Goal: Task Accomplishment & Management: Use online tool/utility

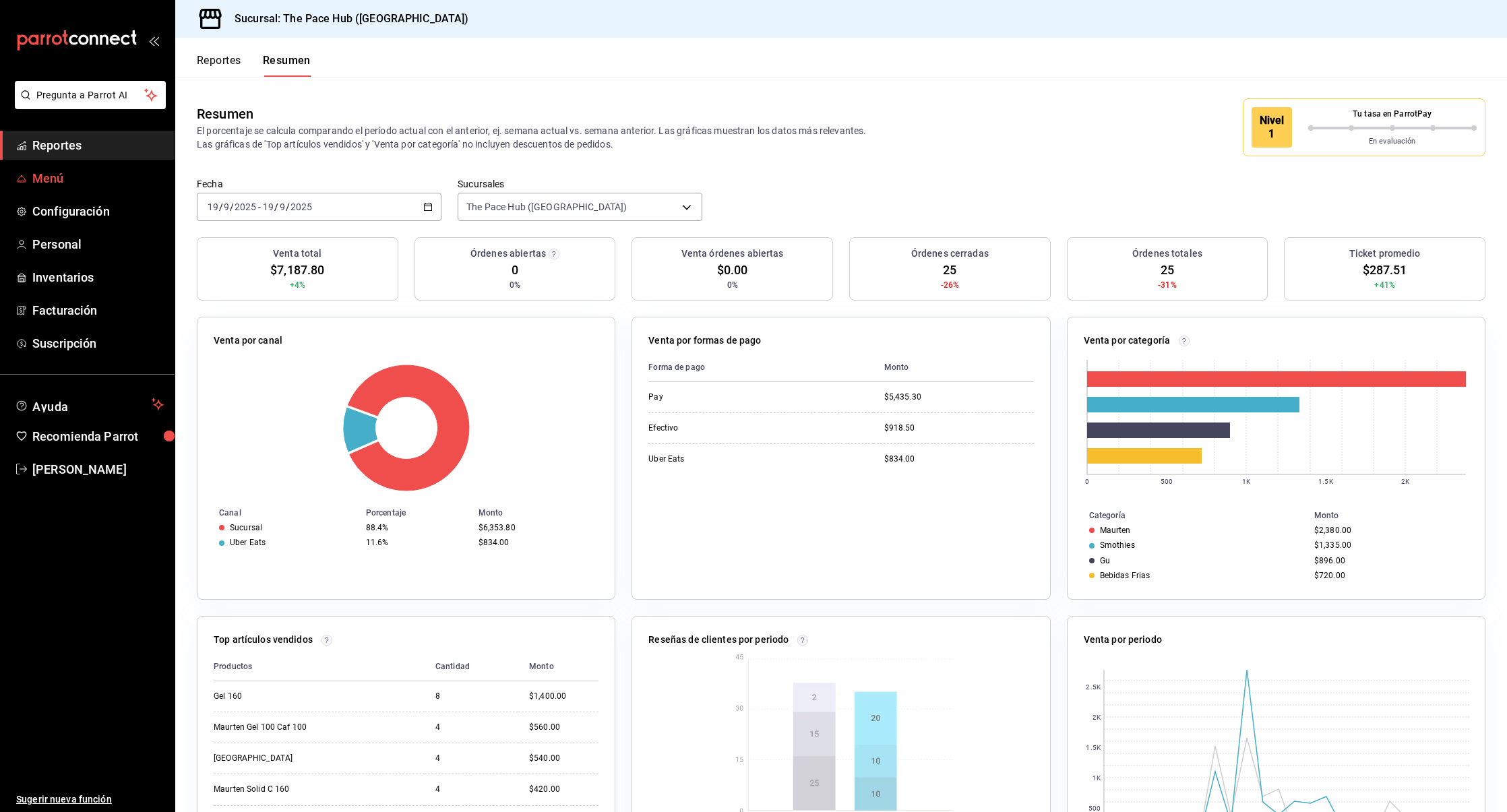
click at [55, 189] on link "Menú" at bounding box center [87, 178] width 175 height 29
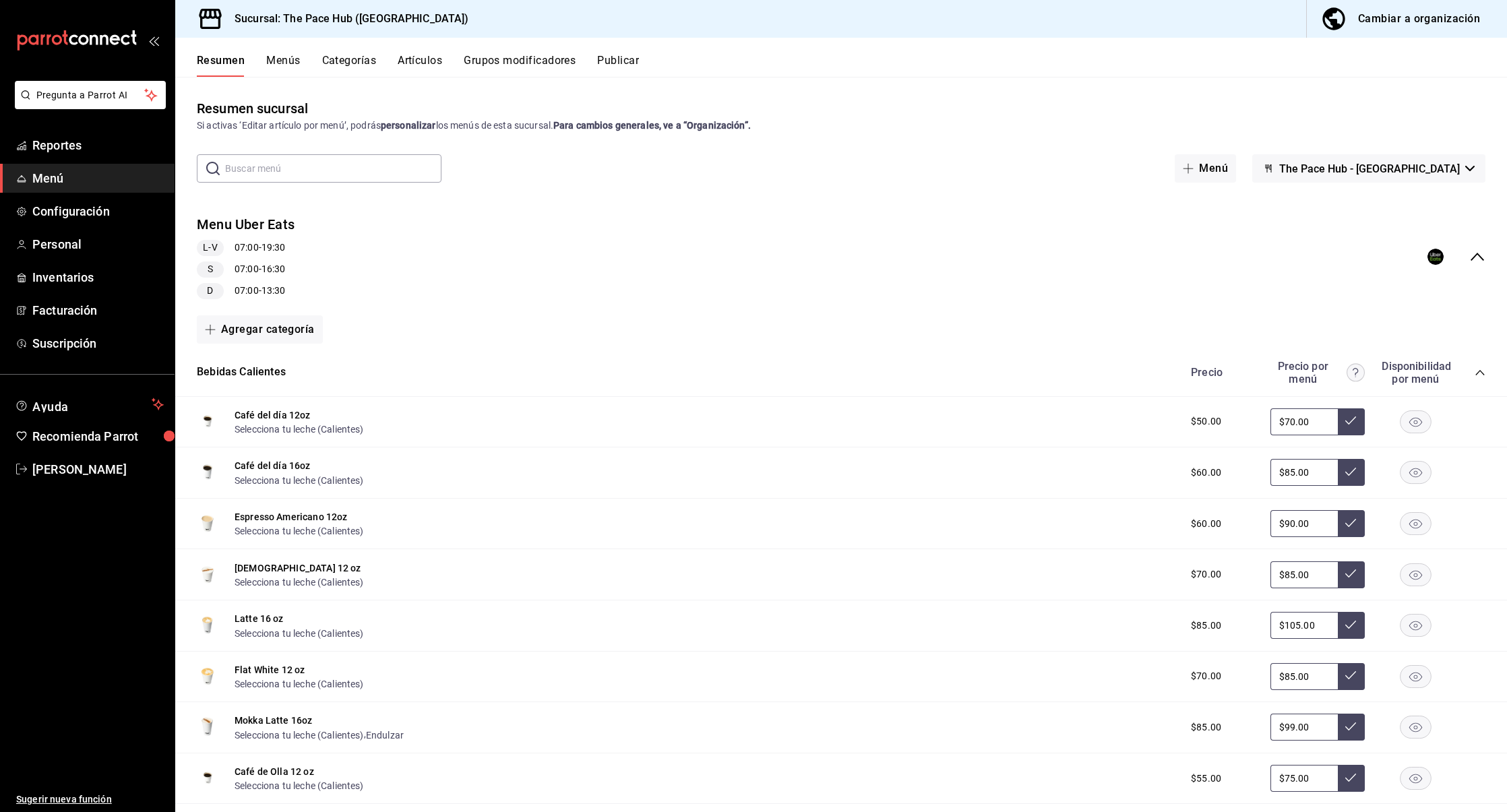
click at [1480, 257] on icon "collapse-menu-row" at bounding box center [1478, 257] width 14 height 8
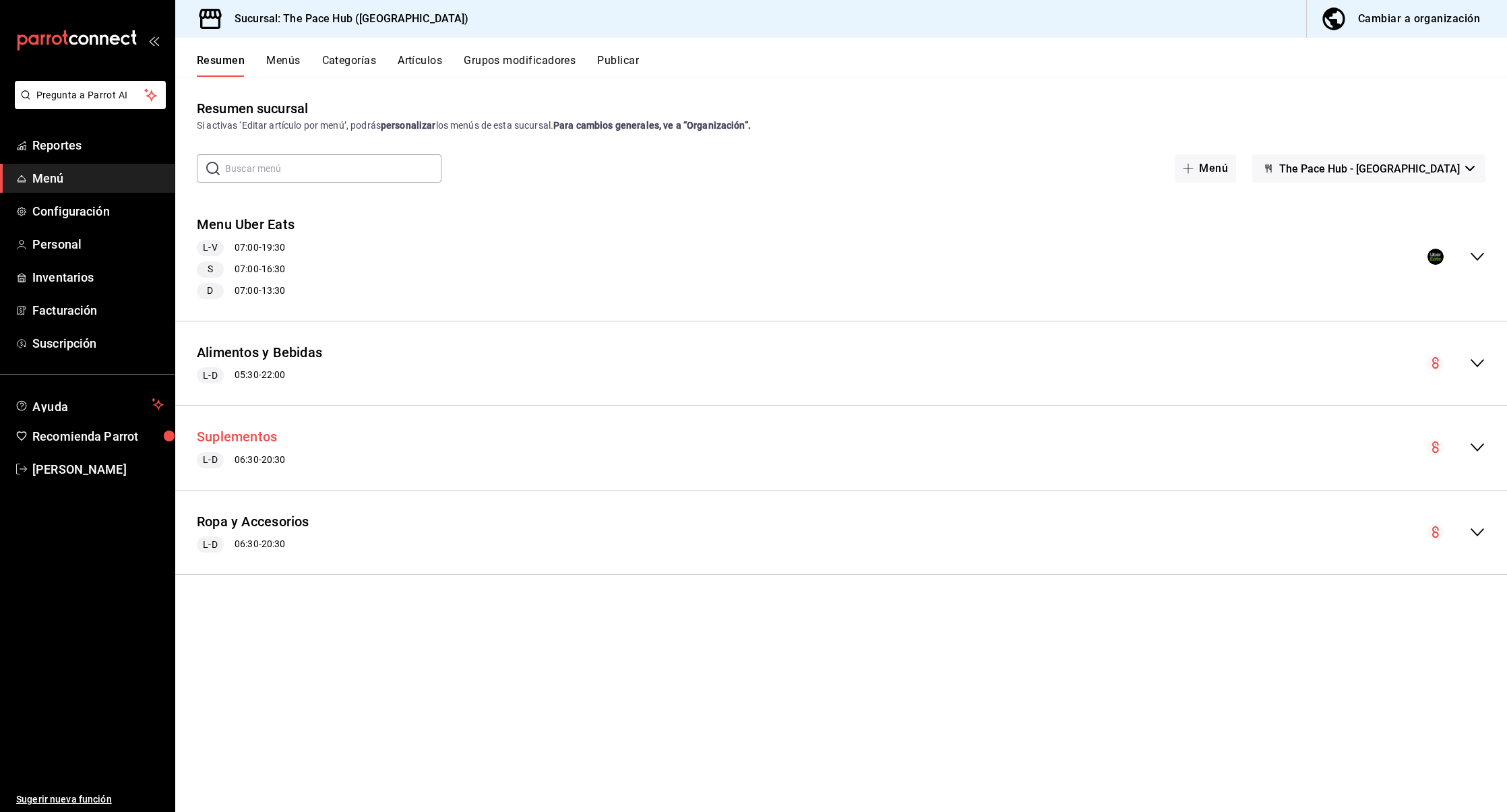
click at [223, 431] on button "Suplementos" at bounding box center [237, 437] width 80 height 20
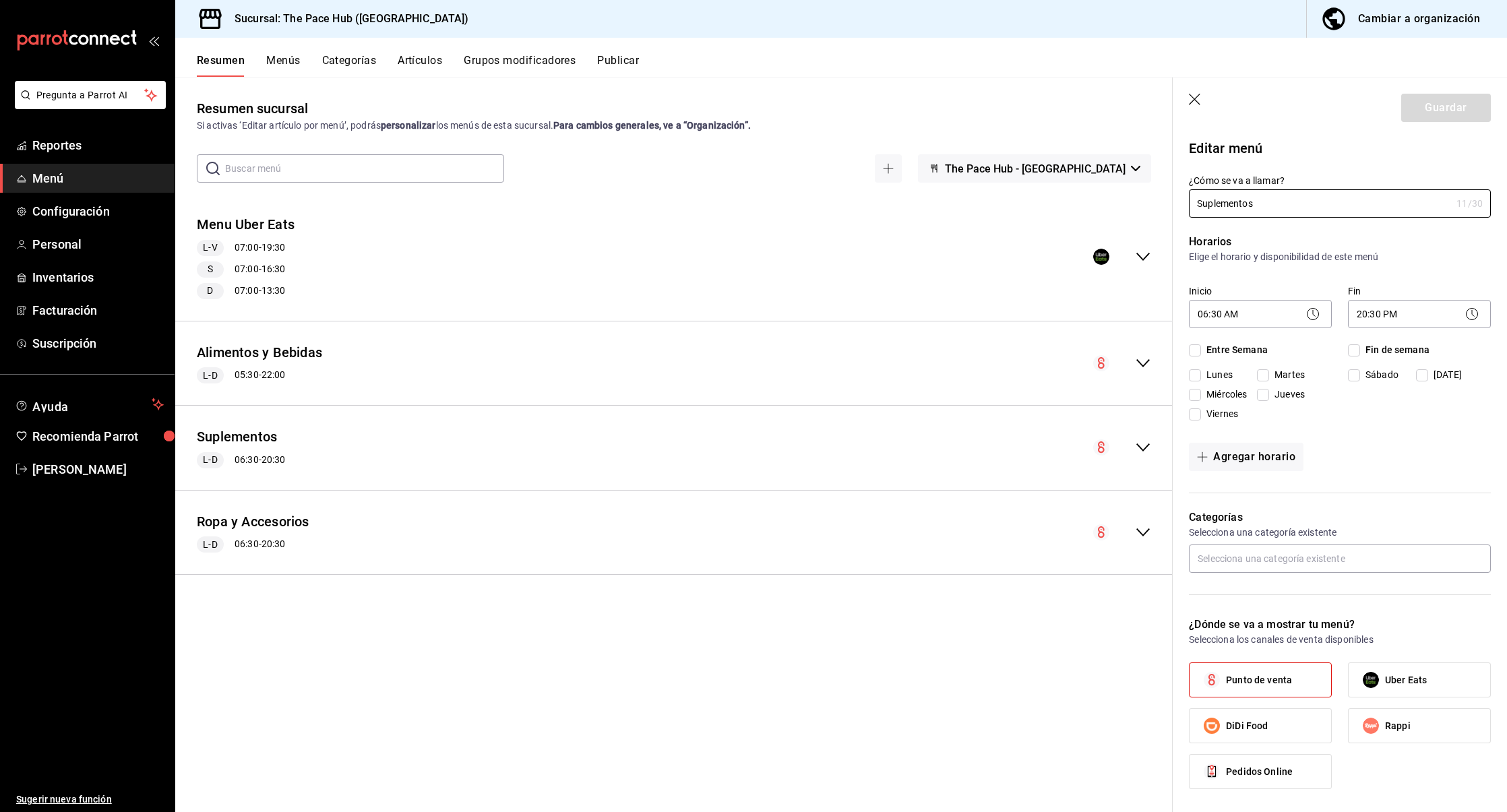
checkbox input "true"
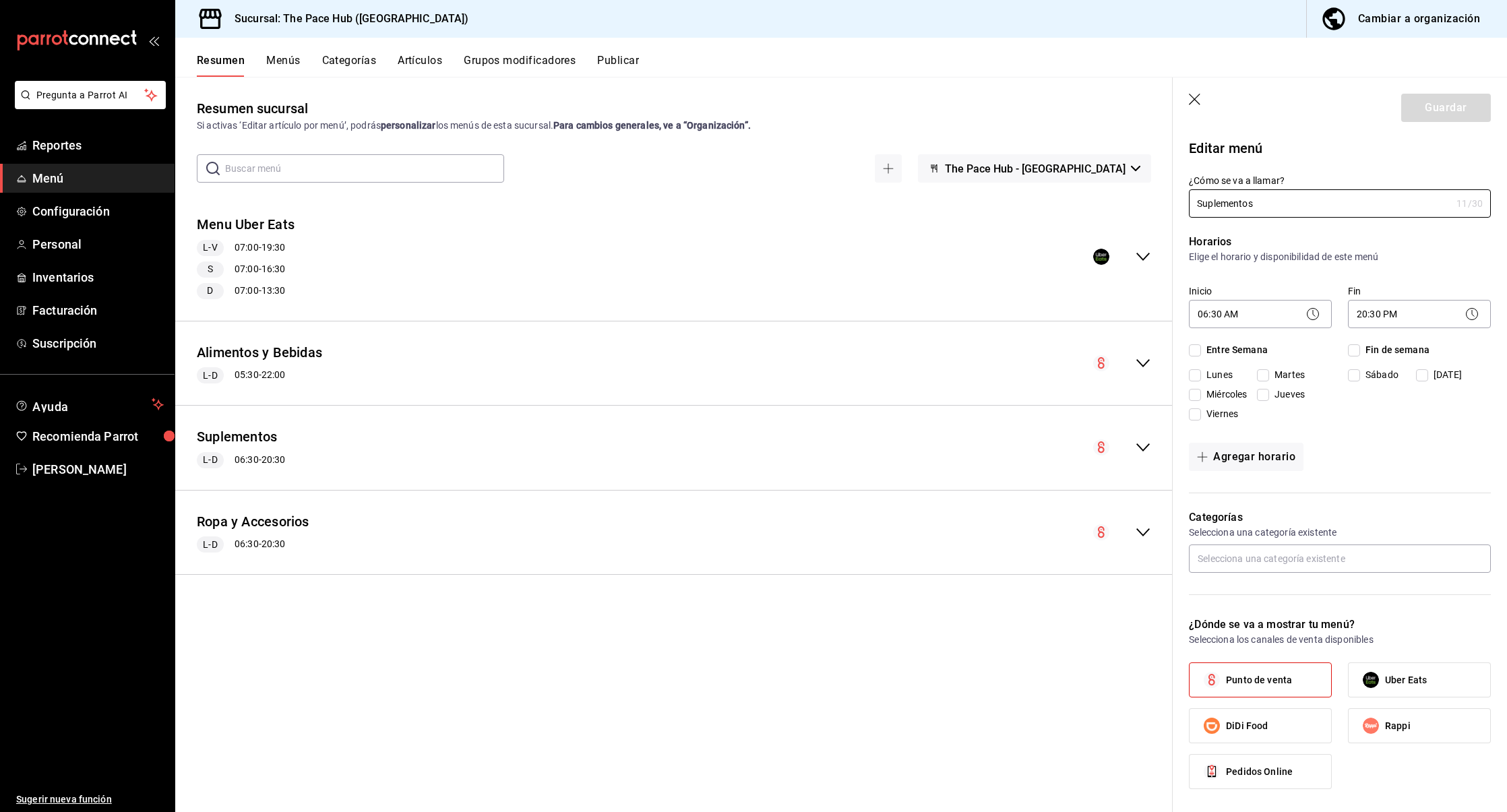
checkbox input "true"
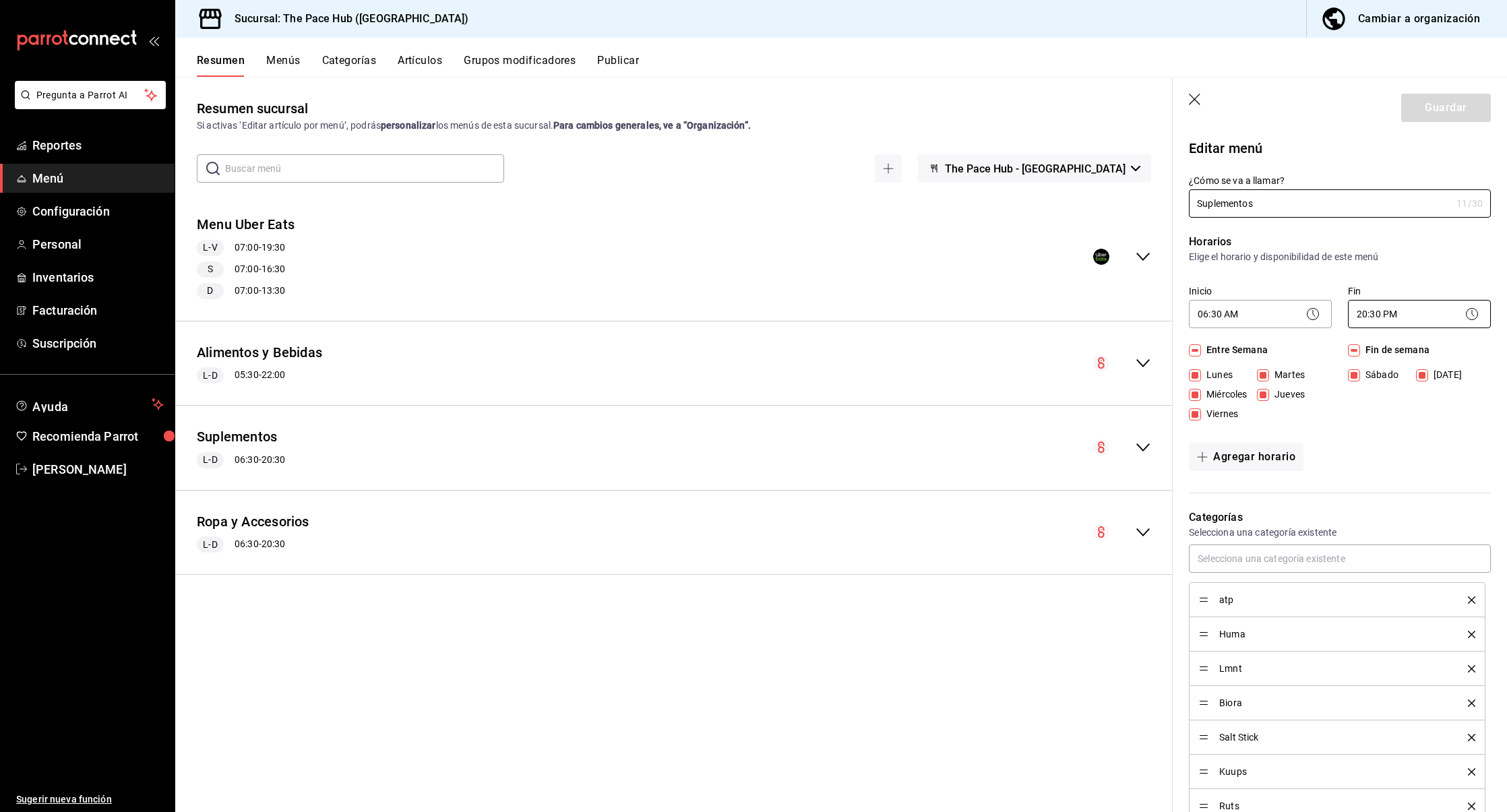
click at [1362, 314] on body "Pregunta a Parrot AI Reportes Menú Configuración Personal Inventarios Facturaci…" at bounding box center [753, 406] width 1507 height 812
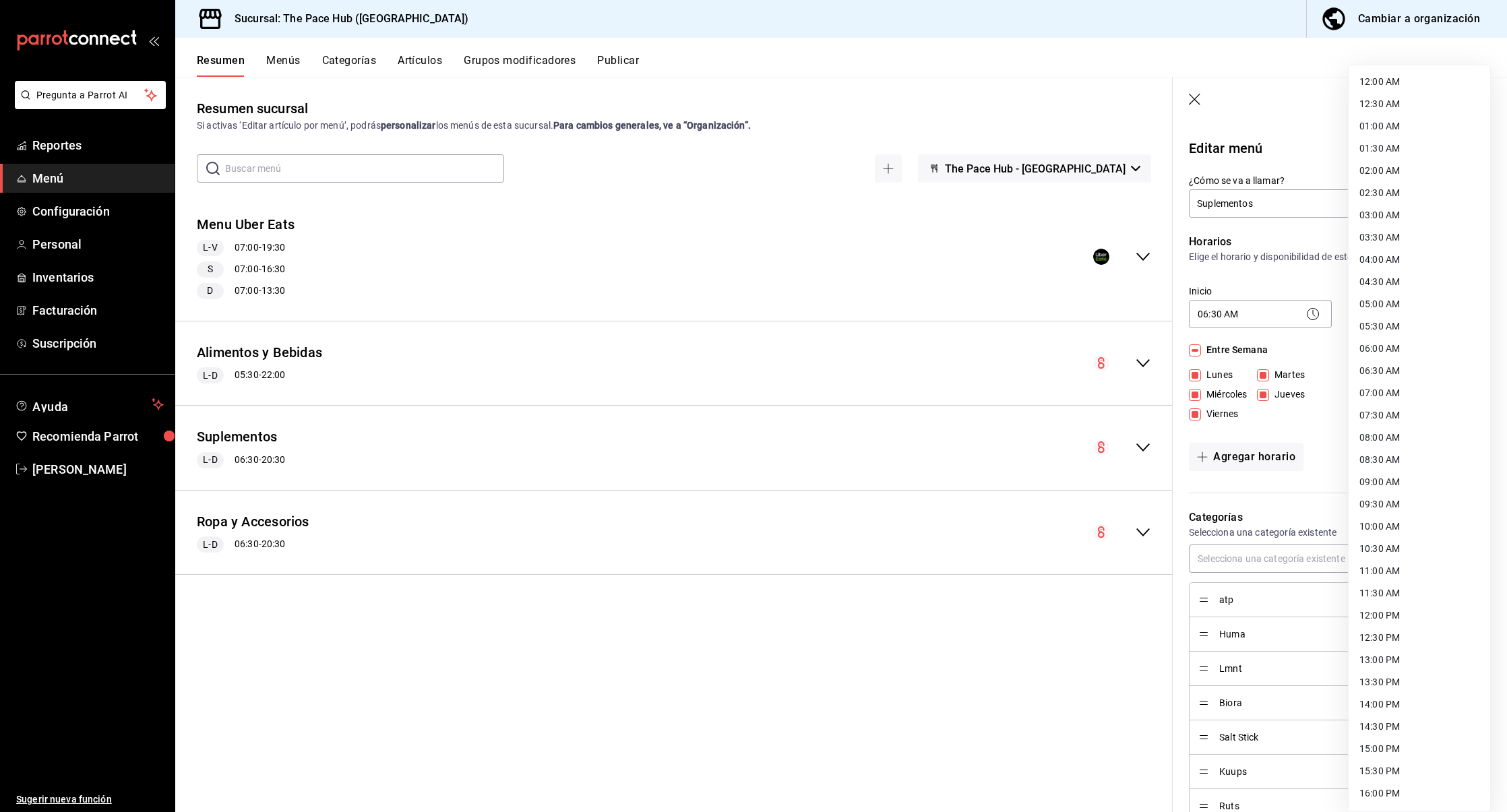
scroll to position [353, 0]
click at [1367, 701] on li "22:00 PM" at bounding box center [1419, 707] width 142 height 23
type input "22:00"
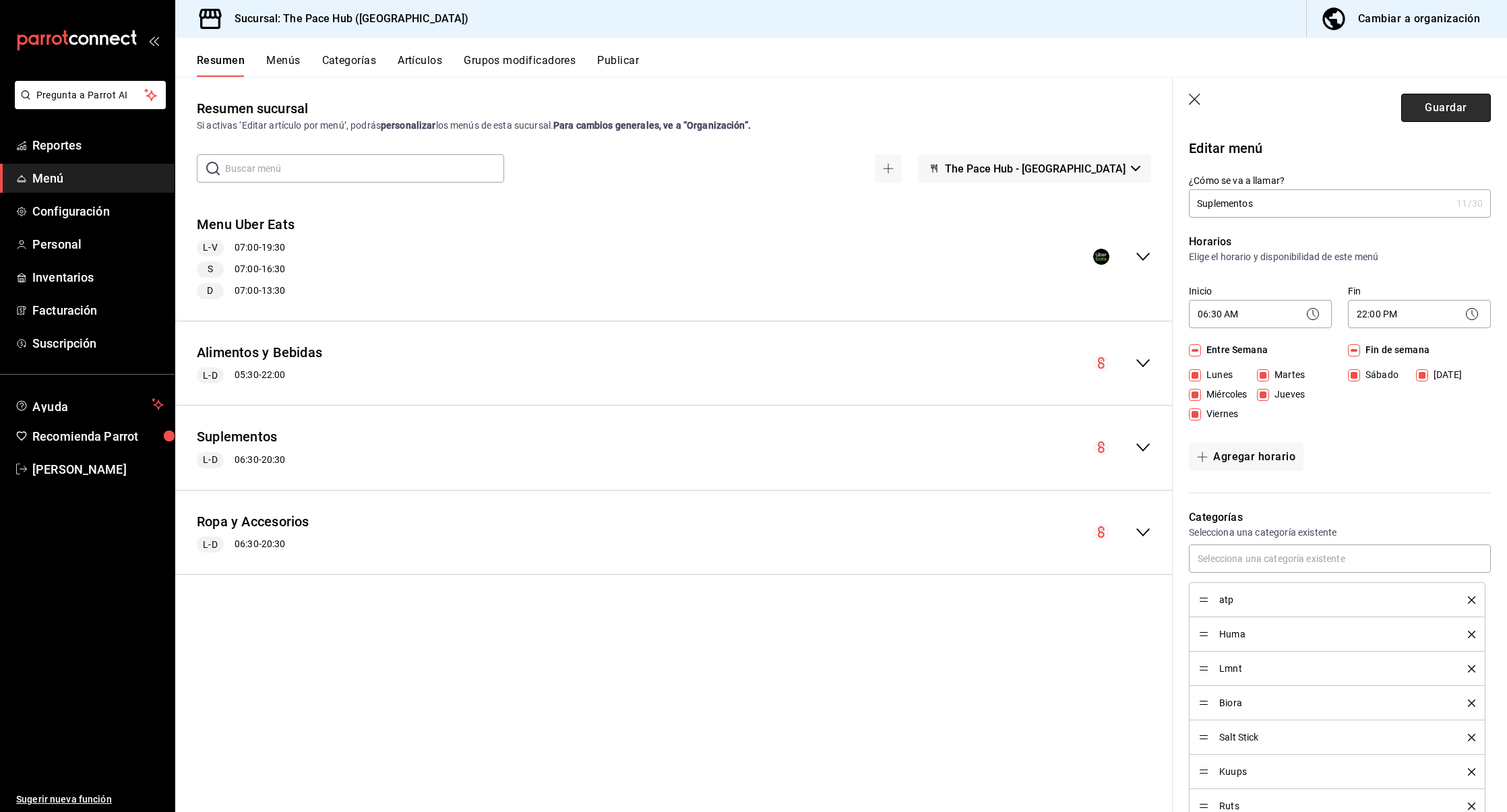
click at [1447, 98] on button "Guardar" at bounding box center [1446, 108] width 89 height 29
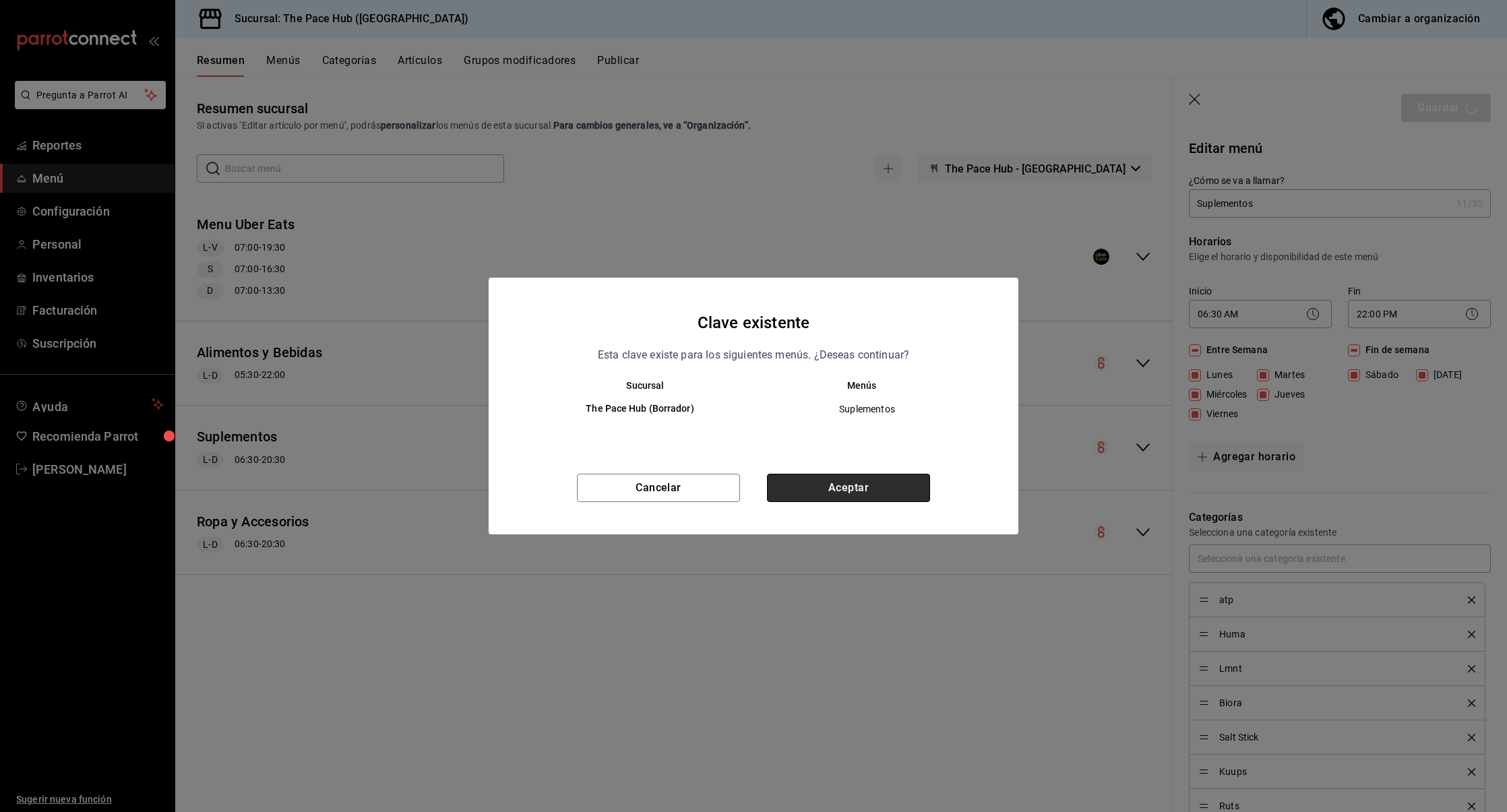
click at [879, 489] on button "Aceptar" at bounding box center [848, 488] width 163 height 29
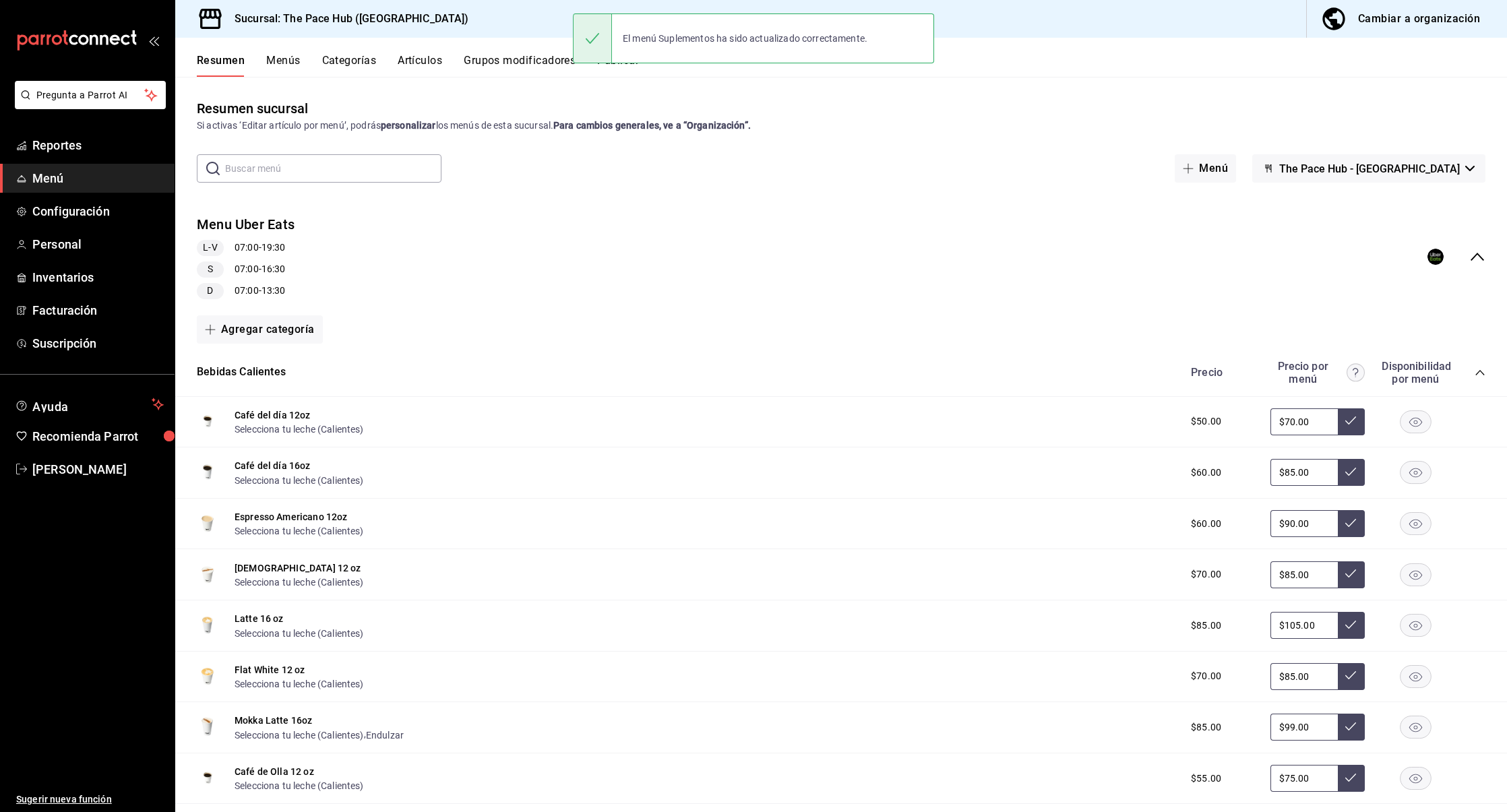
click at [1481, 257] on icon "collapse-menu-row" at bounding box center [1478, 257] width 17 height 17
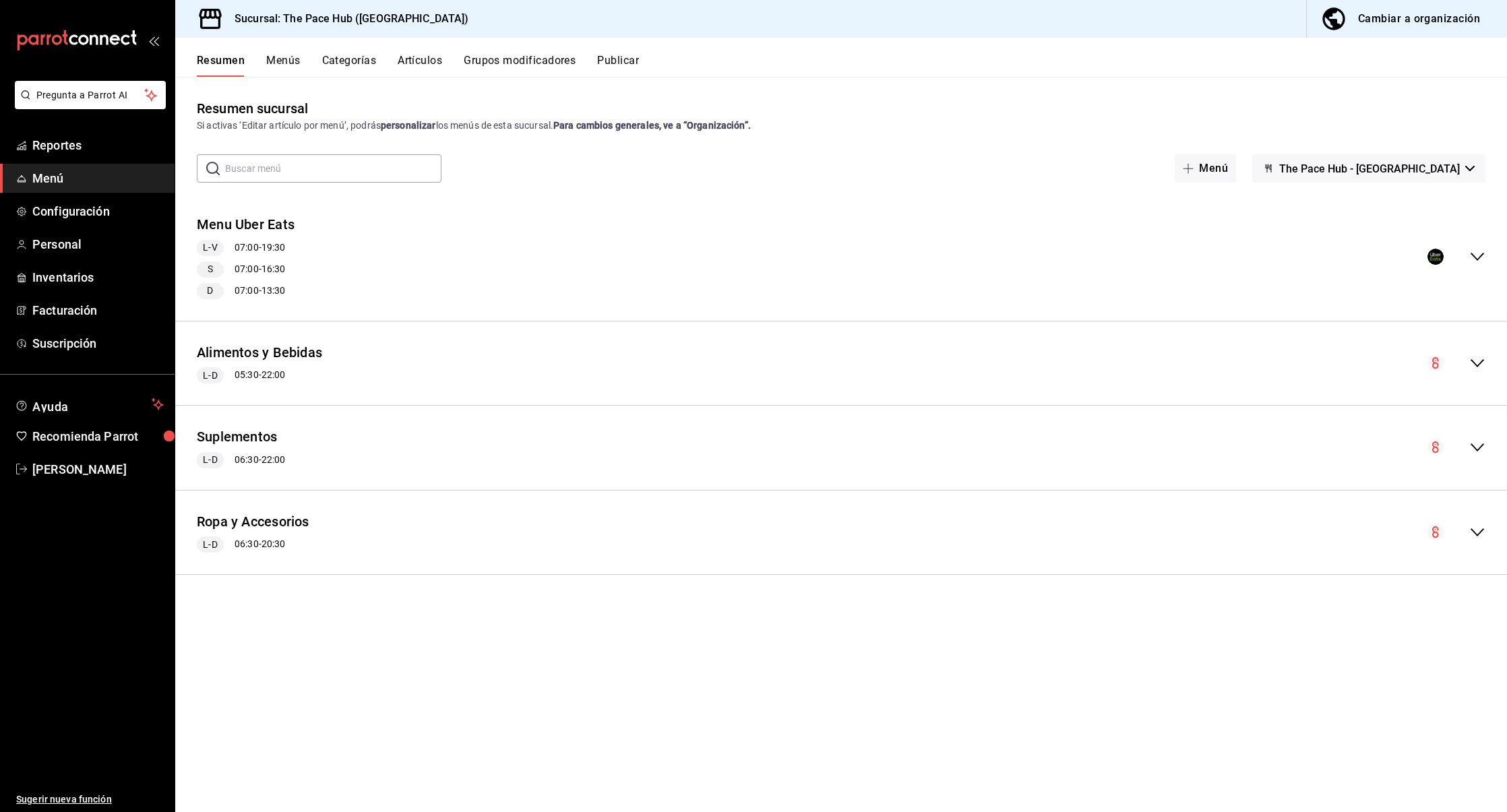
click at [396, 552] on div "Ropa y Accesorios L-D 06:30 - 20:30" at bounding box center [841, 532] width 1332 height 62
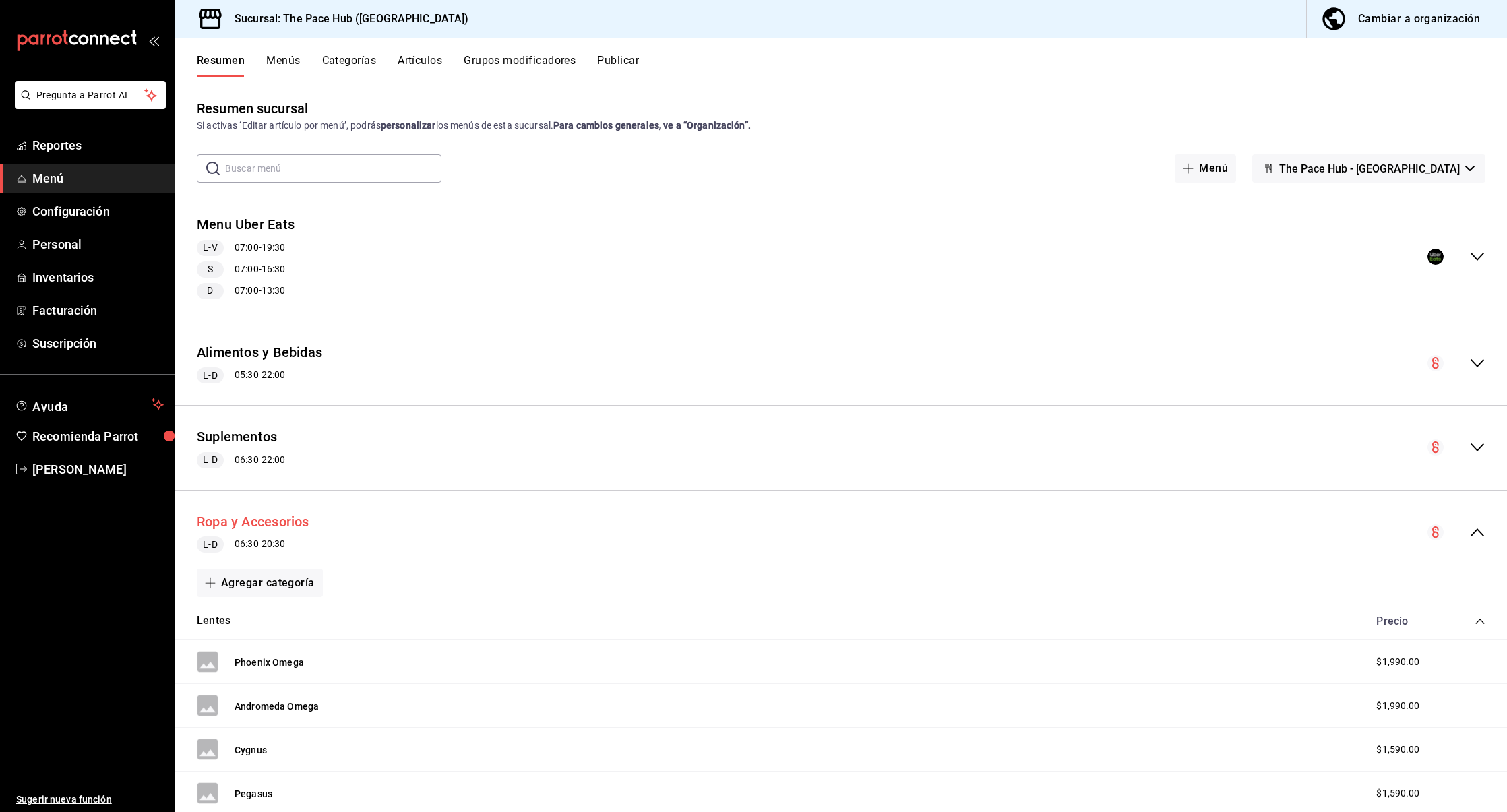
click at [241, 521] on button "Ropa y Accesorios" at bounding box center [253, 522] width 113 height 20
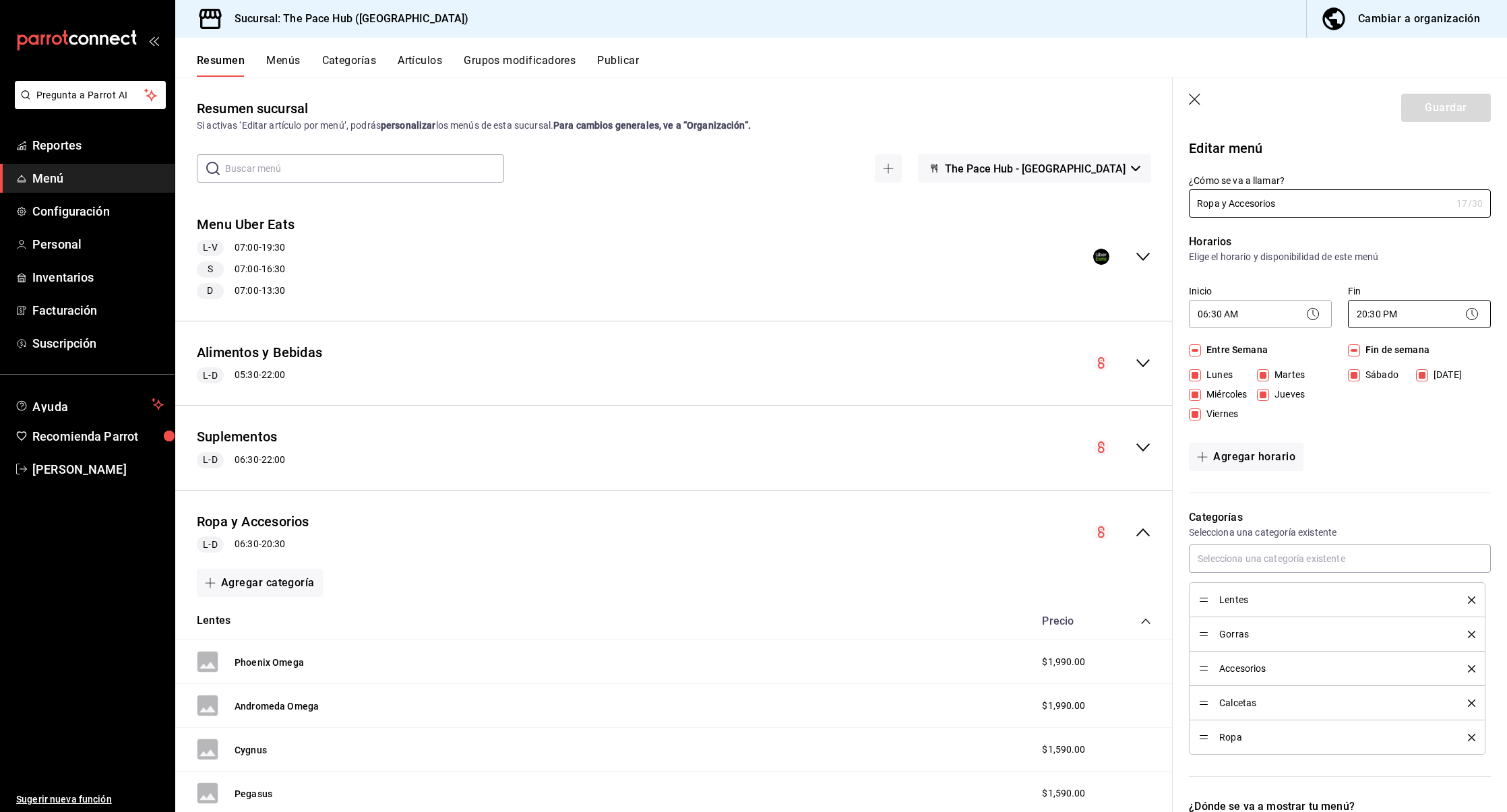
click at [1382, 306] on body "Pregunta a Parrot AI Reportes Menú Configuración Personal Inventarios Facturaci…" at bounding box center [753, 406] width 1507 height 812
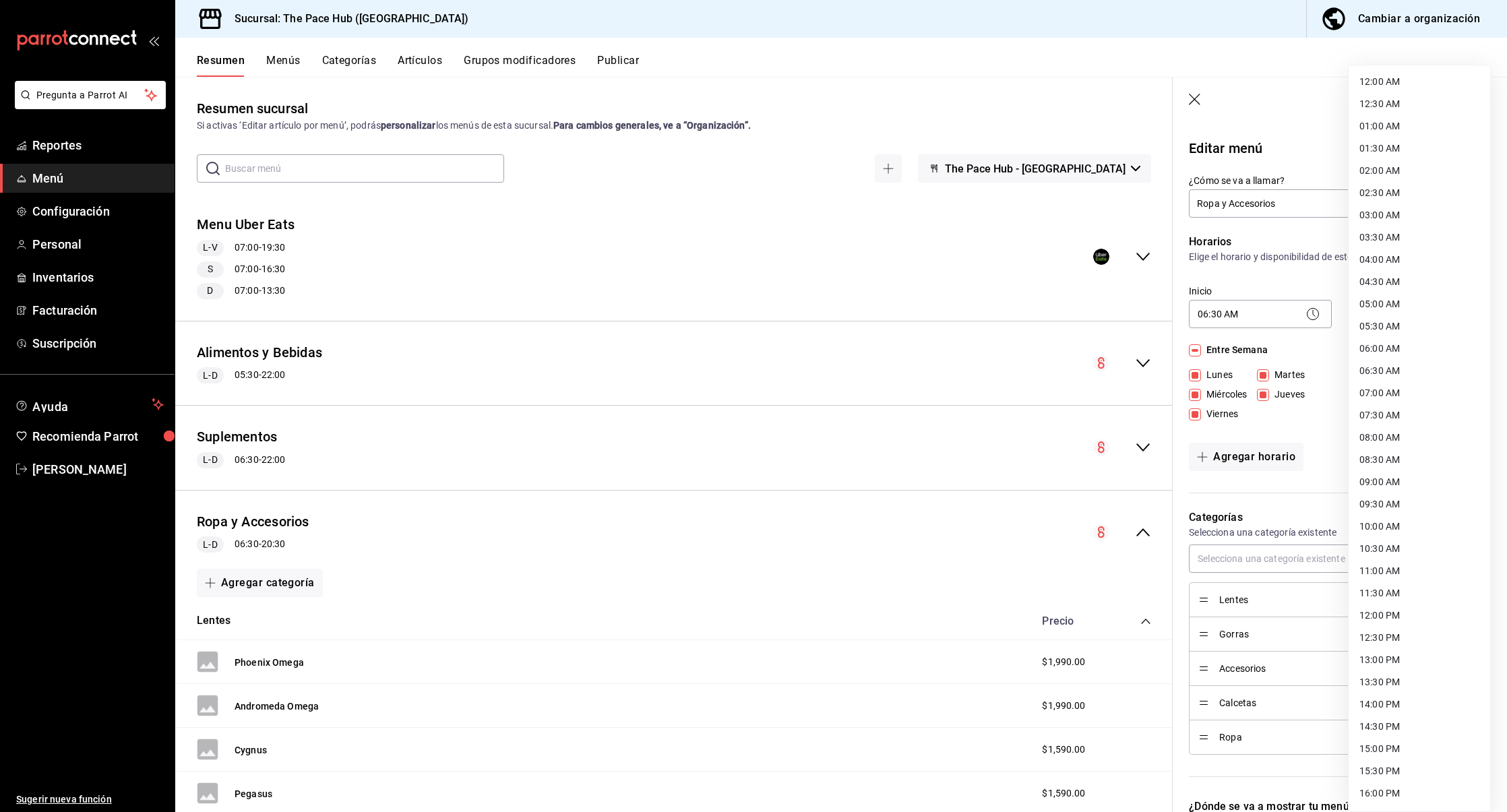
scroll to position [353, 0]
click at [1392, 700] on li "22:00 PM" at bounding box center [1419, 707] width 142 height 23
type input "22:00"
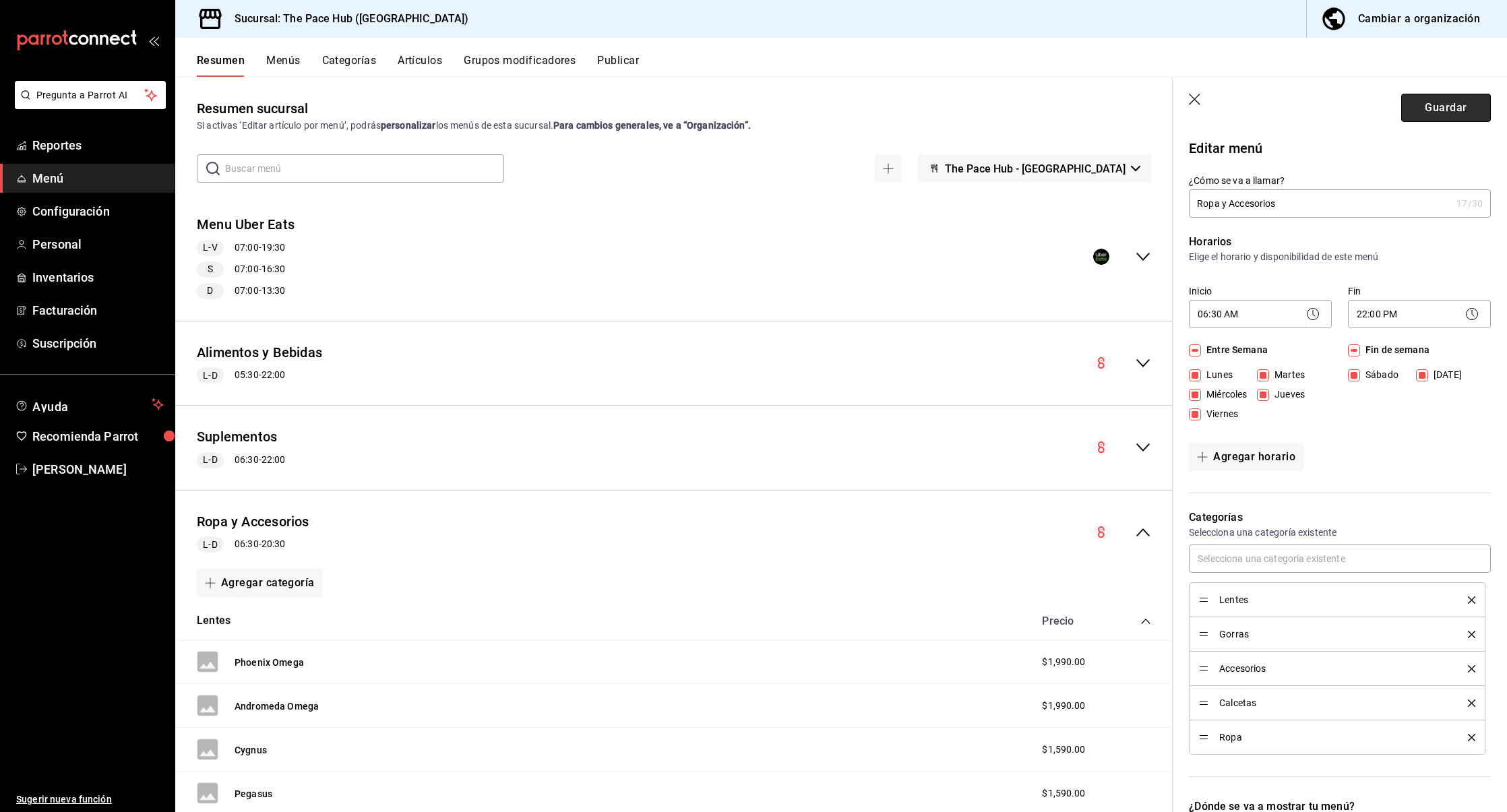
click at [1468, 116] on button "Guardar" at bounding box center [1446, 108] width 89 height 29
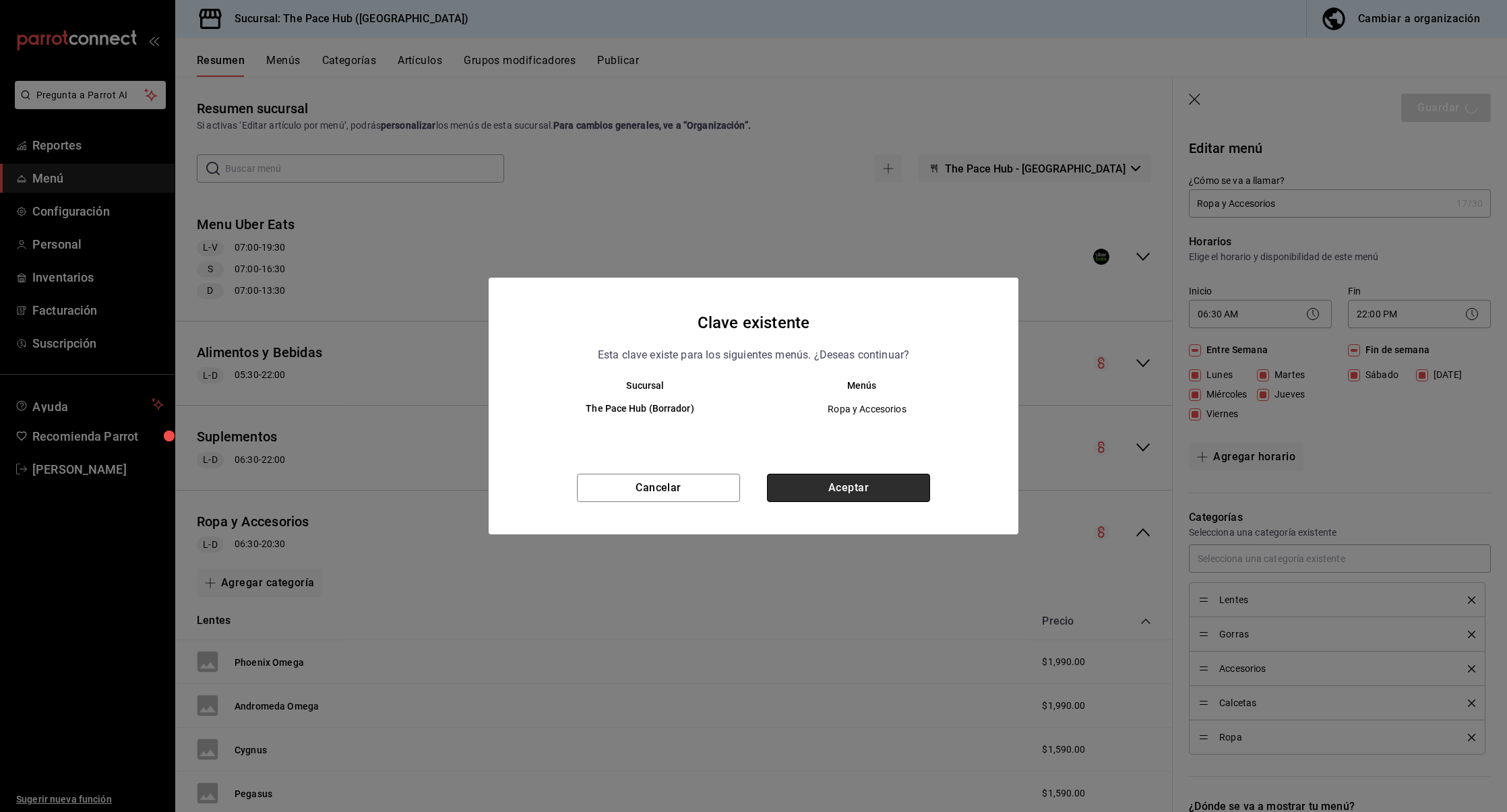
click at [814, 491] on button "Aceptar" at bounding box center [848, 488] width 163 height 29
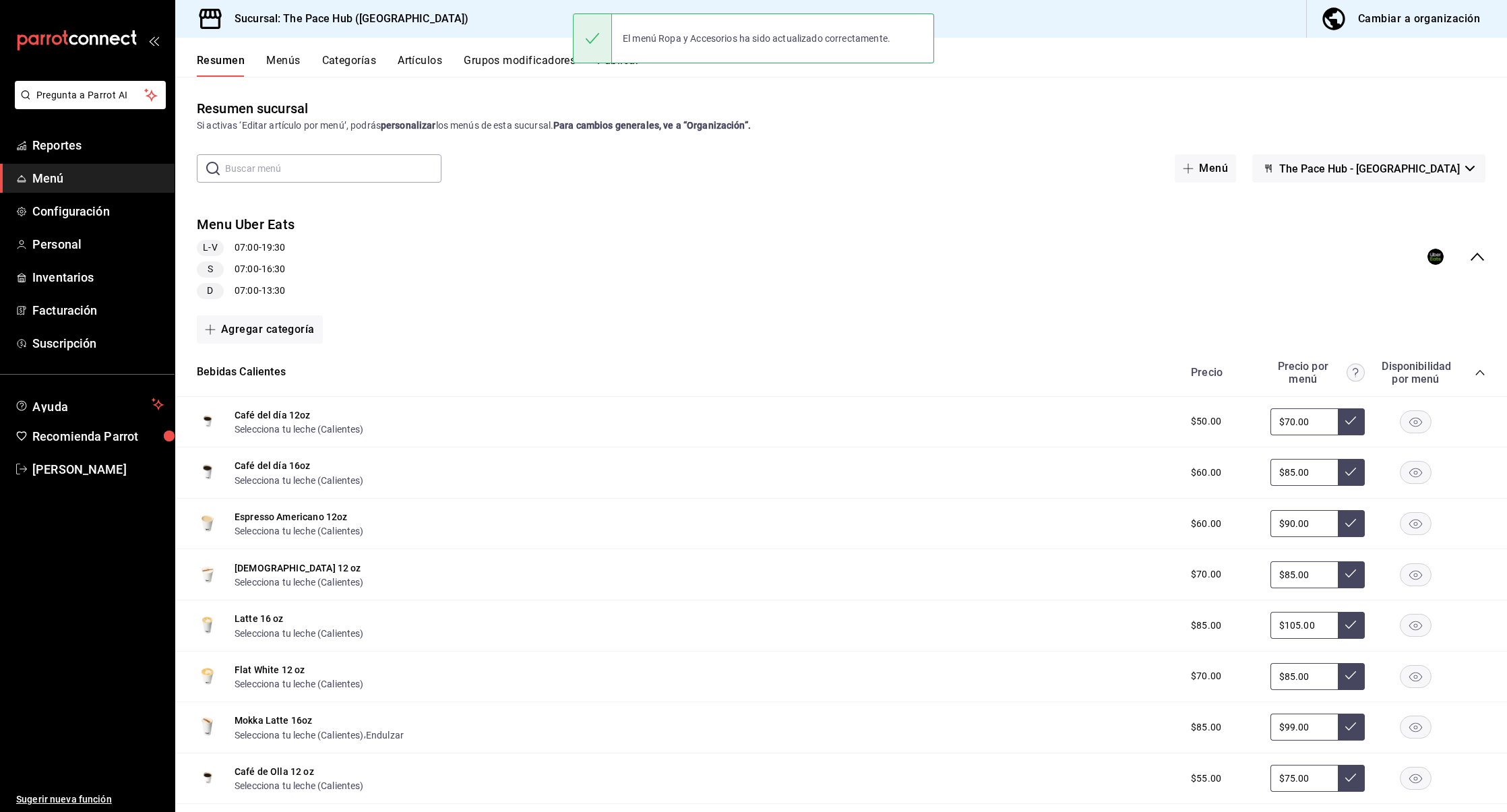
click at [1475, 371] on icon "collapse-category-row" at bounding box center [1480, 372] width 11 height 11
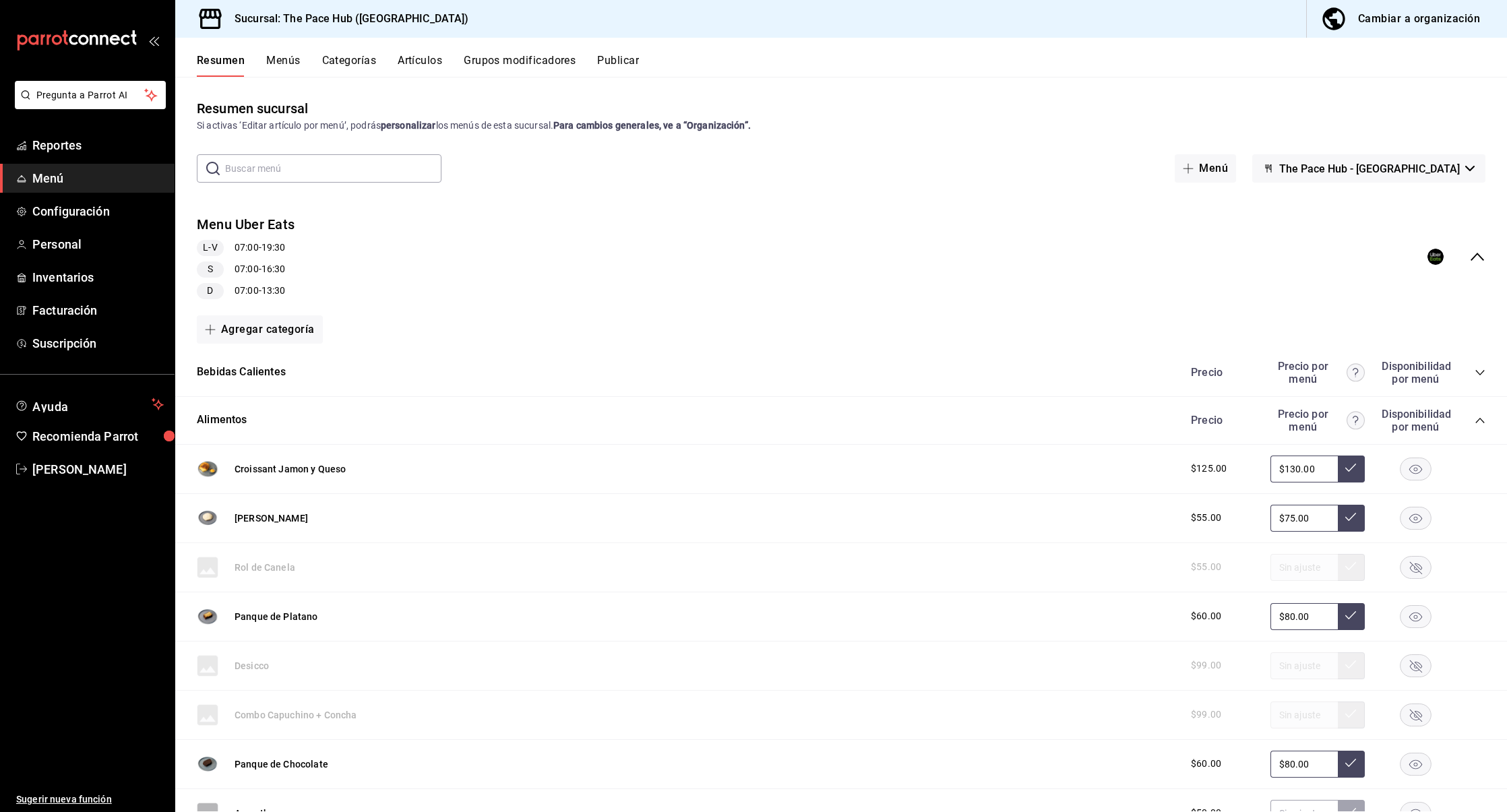
click at [243, 41] on div "Resumen Menús Categorías Artículos Grupos modificadores Publicar" at bounding box center [841, 57] width 1332 height 39
click at [287, 59] on button "Menús" at bounding box center [283, 65] width 34 height 23
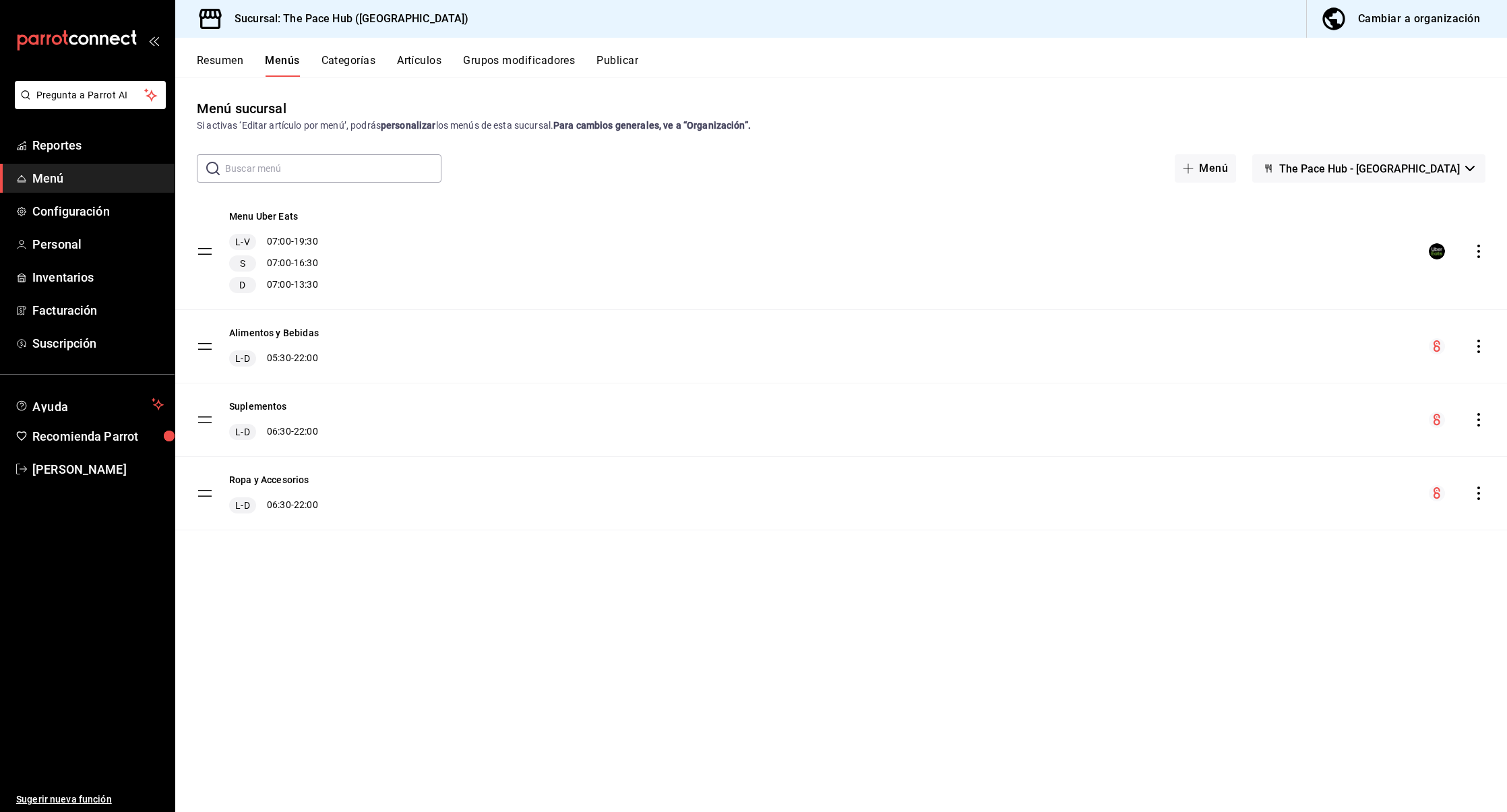
click at [1491, 347] on div "Alimentos y Bebidas L-D 05:30 - 22:00" at bounding box center [841, 346] width 1332 height 73
click at [1482, 350] on icon "actions" at bounding box center [1479, 346] width 14 height 14
click at [1305, 428] on span "Previsualizar" at bounding box center [1372, 432] width 164 height 14
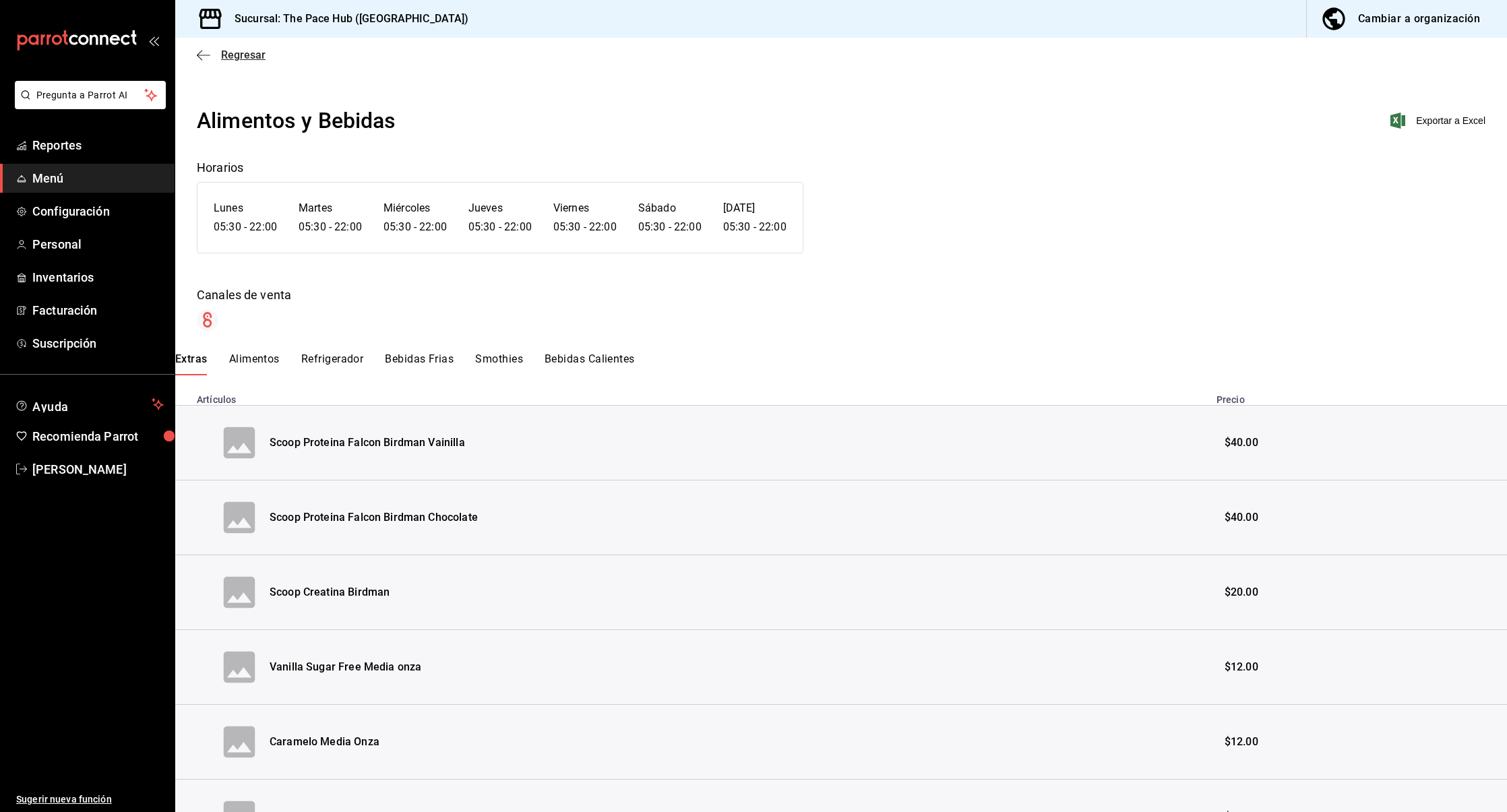
click at [209, 59] on icon "button" at bounding box center [203, 56] width 14 height 12
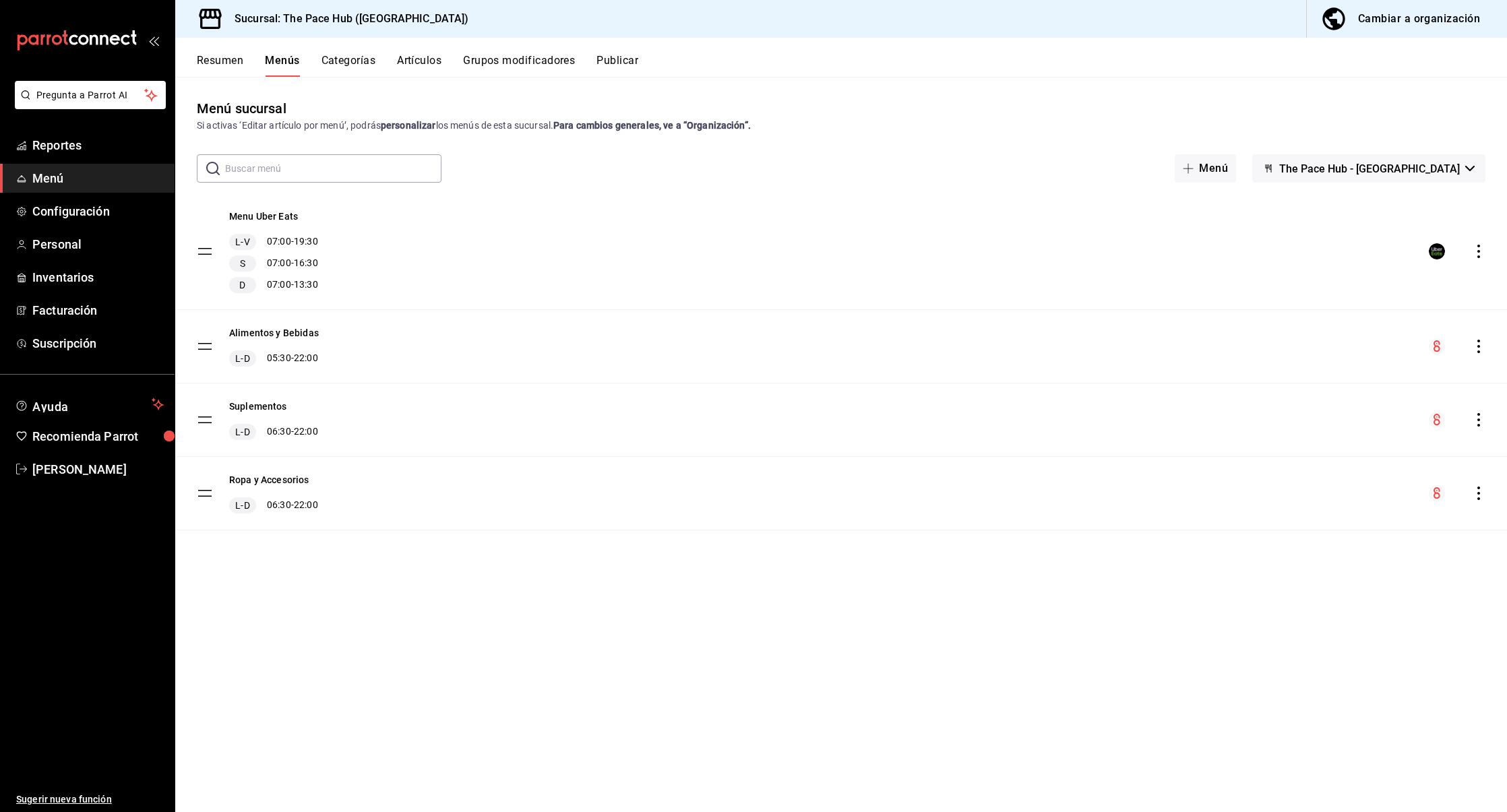
click at [1481, 340] on icon "actions" at bounding box center [1479, 346] width 14 height 14
click at [1036, 630] on div at bounding box center [753, 406] width 1507 height 812
click at [1401, 23] on div "Cambiar a organización" at bounding box center [1419, 19] width 122 height 19
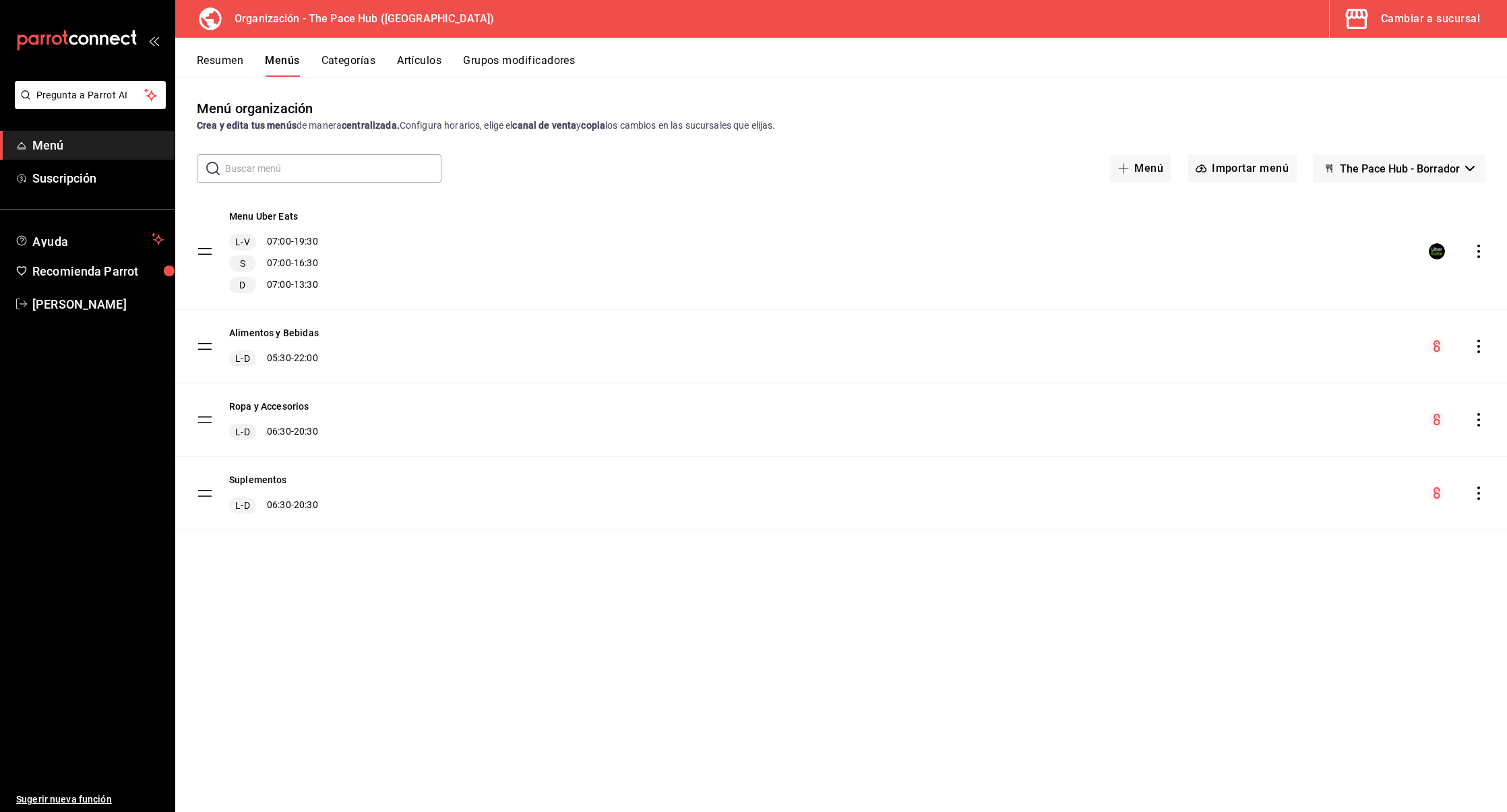
click at [583, 432] on div "Ropa y Accesorios L-D 06:30 - 20:30" at bounding box center [841, 420] width 1332 height 73
click at [273, 407] on button "Ropa y Accesorios" at bounding box center [269, 406] width 80 height 14
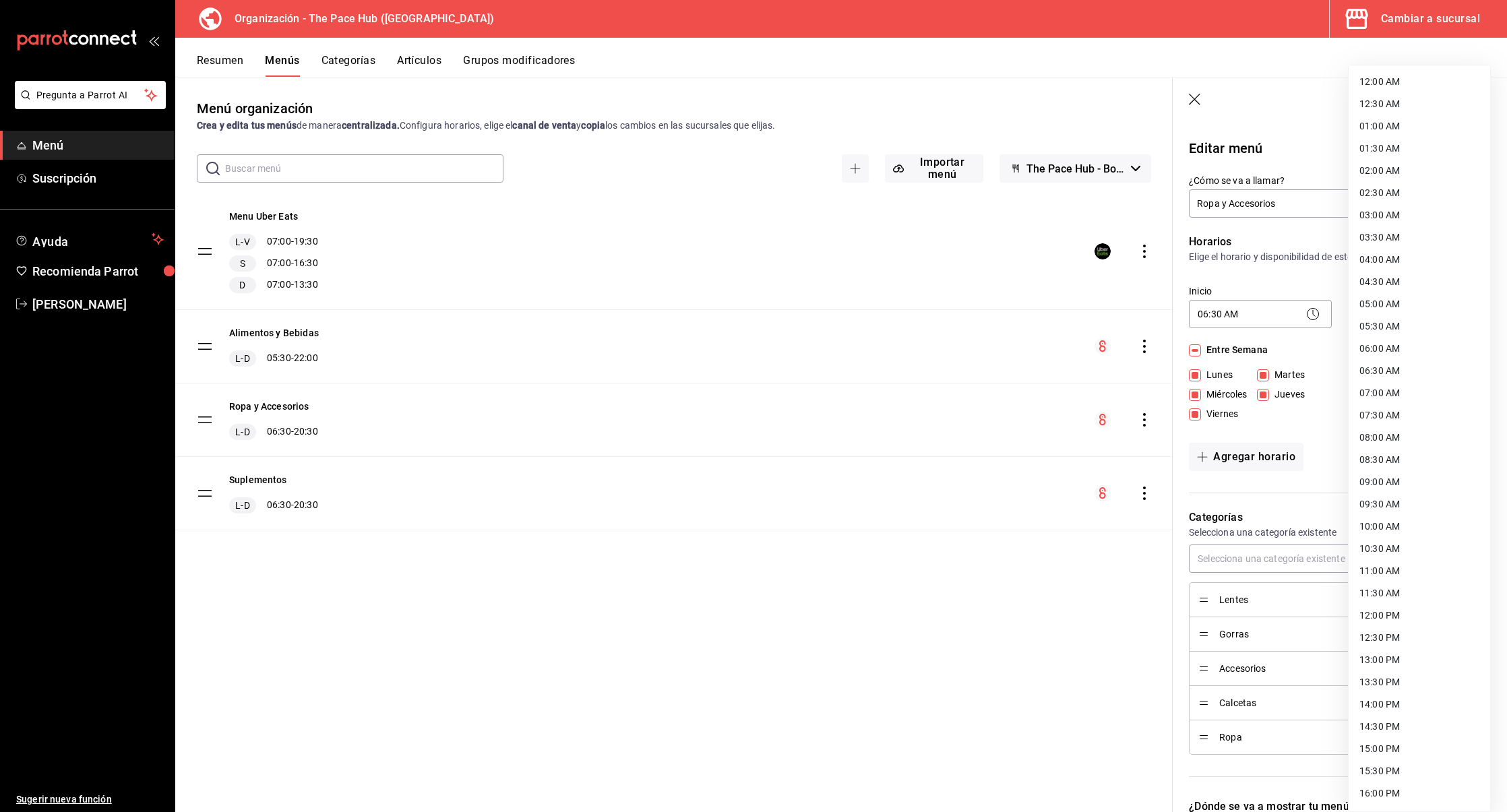
click at [1373, 311] on body "Pregunta a Parrot AI Menú Suscripción Ayuda Recomienda Parrot [PERSON_NAME] Sug…" at bounding box center [753, 406] width 1507 height 812
click at [1376, 706] on li "22:00 PM" at bounding box center [1419, 707] width 142 height 23
type input "22:00"
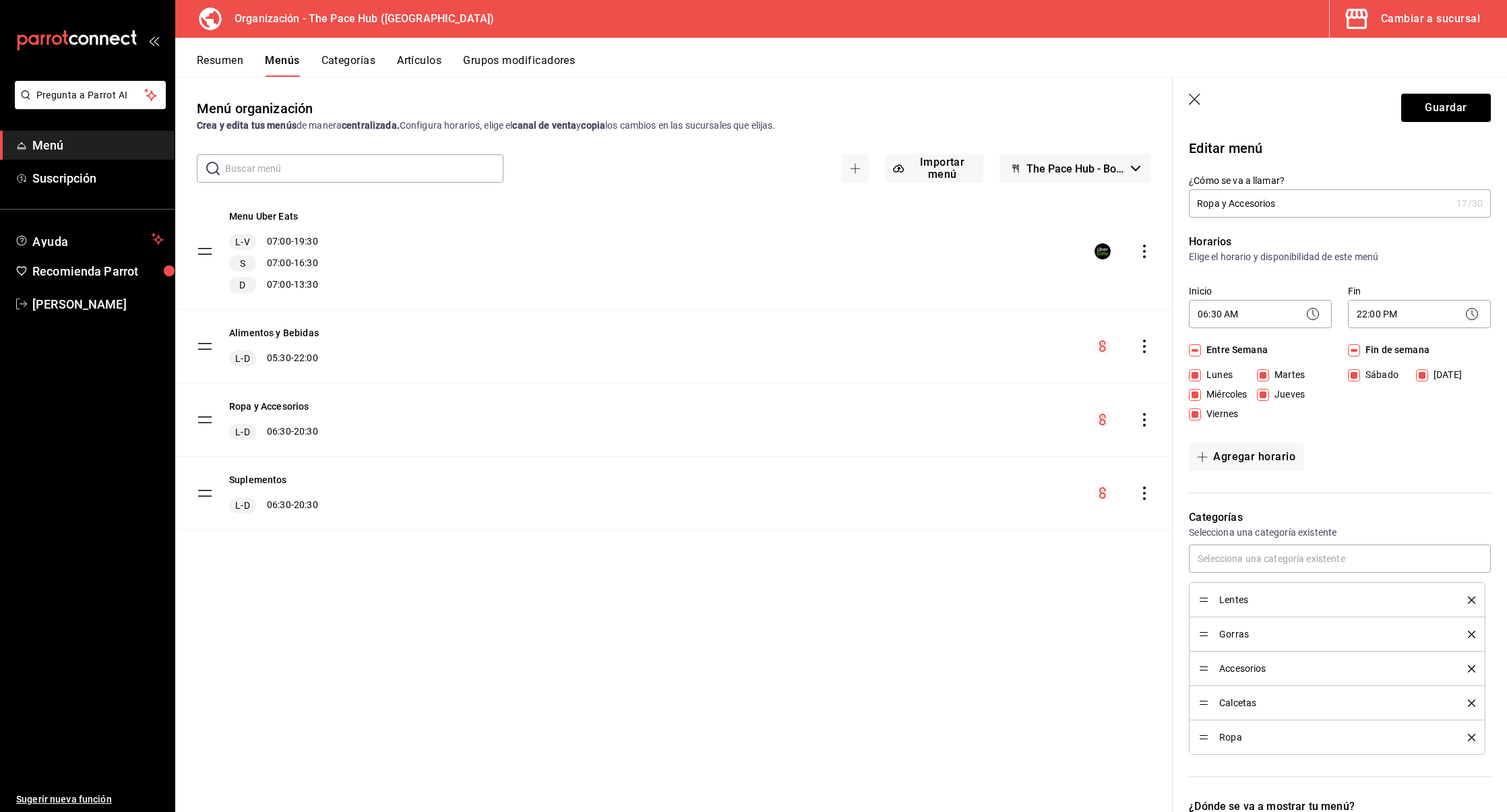
click at [1464, 124] on header "Guardar" at bounding box center [1340, 105] width 334 height 56
click at [1461, 102] on button "Guardar" at bounding box center [1446, 108] width 89 height 29
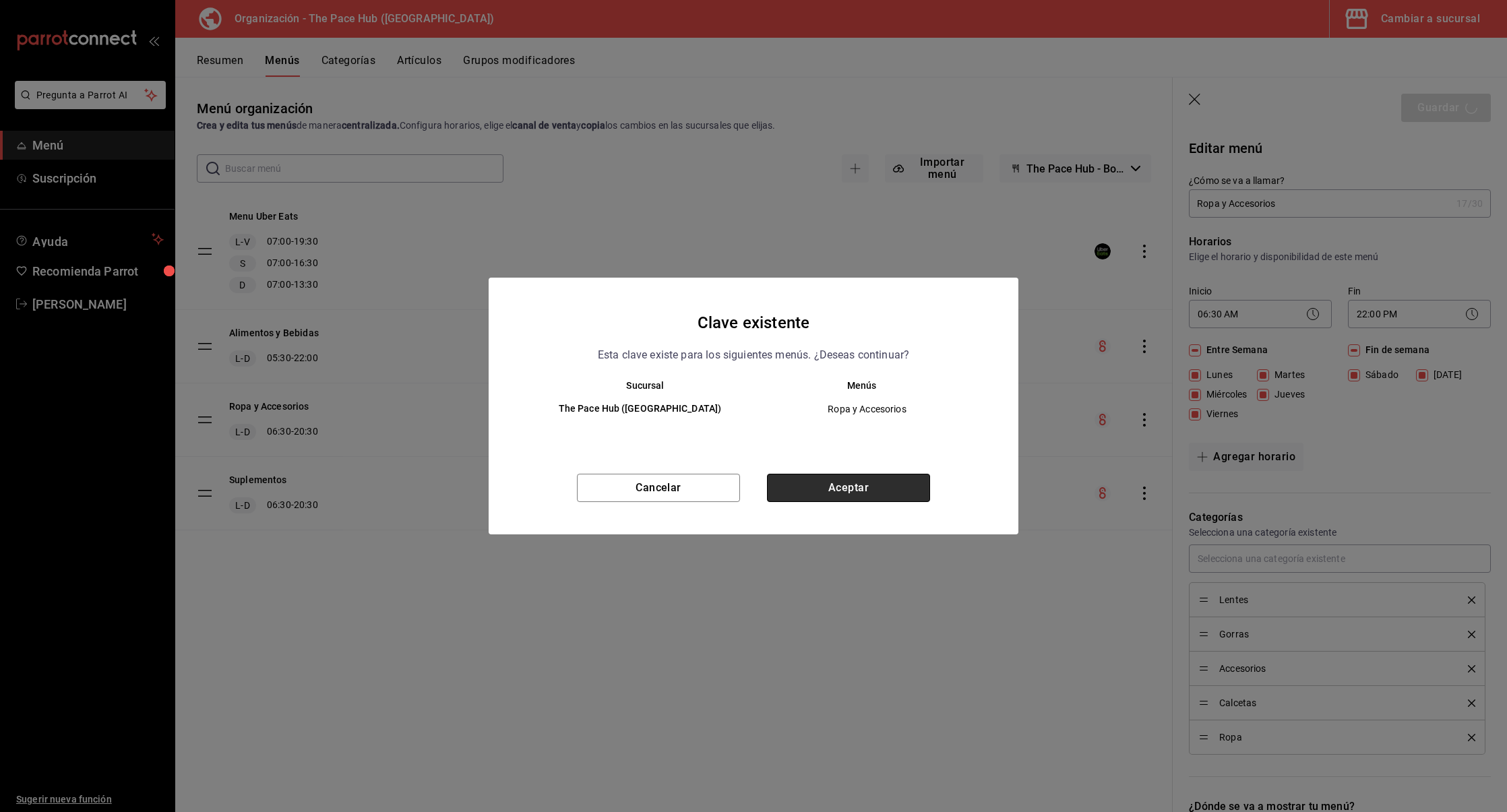
click at [833, 492] on button "Aceptar" at bounding box center [848, 488] width 163 height 29
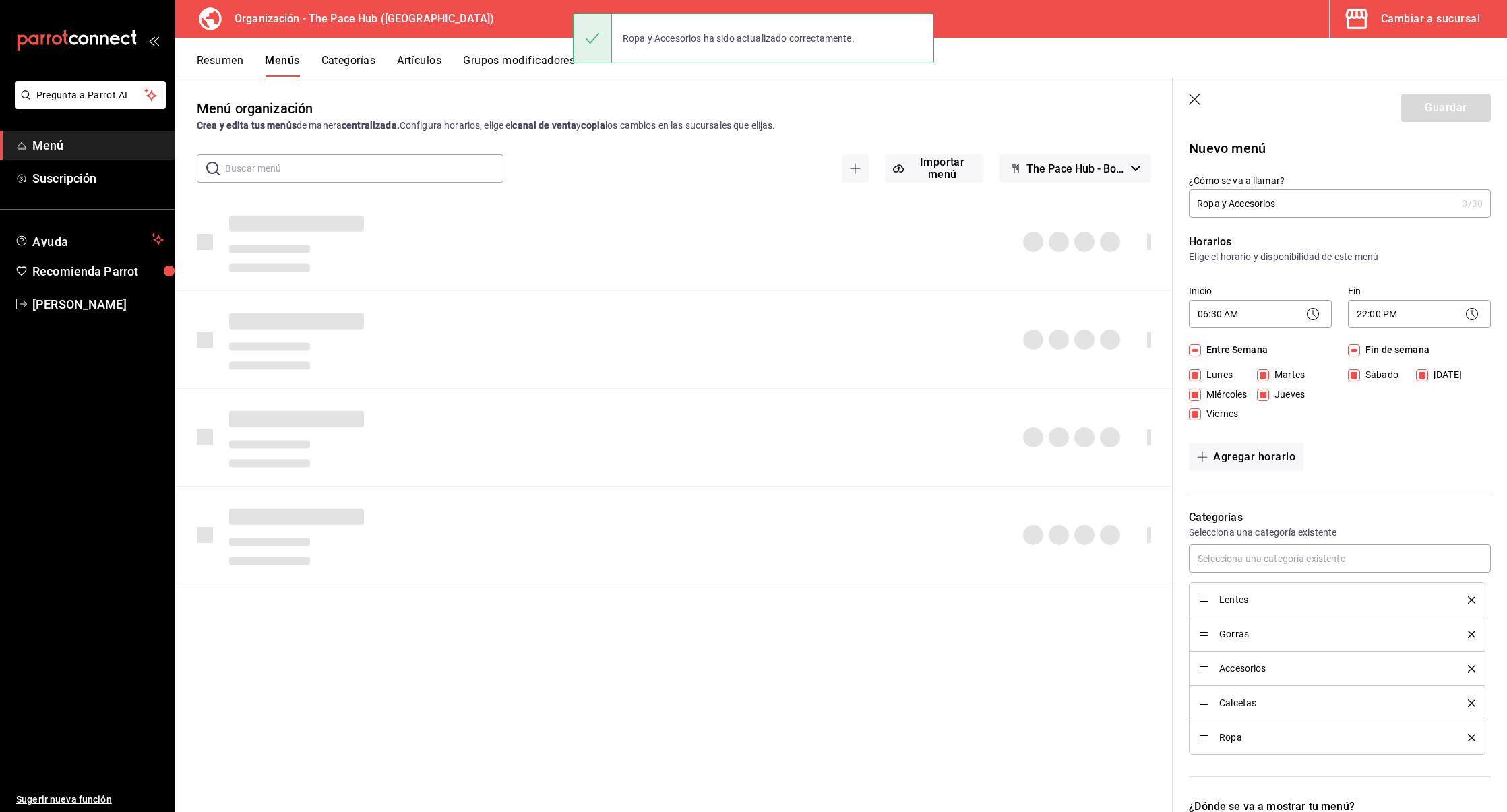
checkbox input "false"
type input "1758333771213"
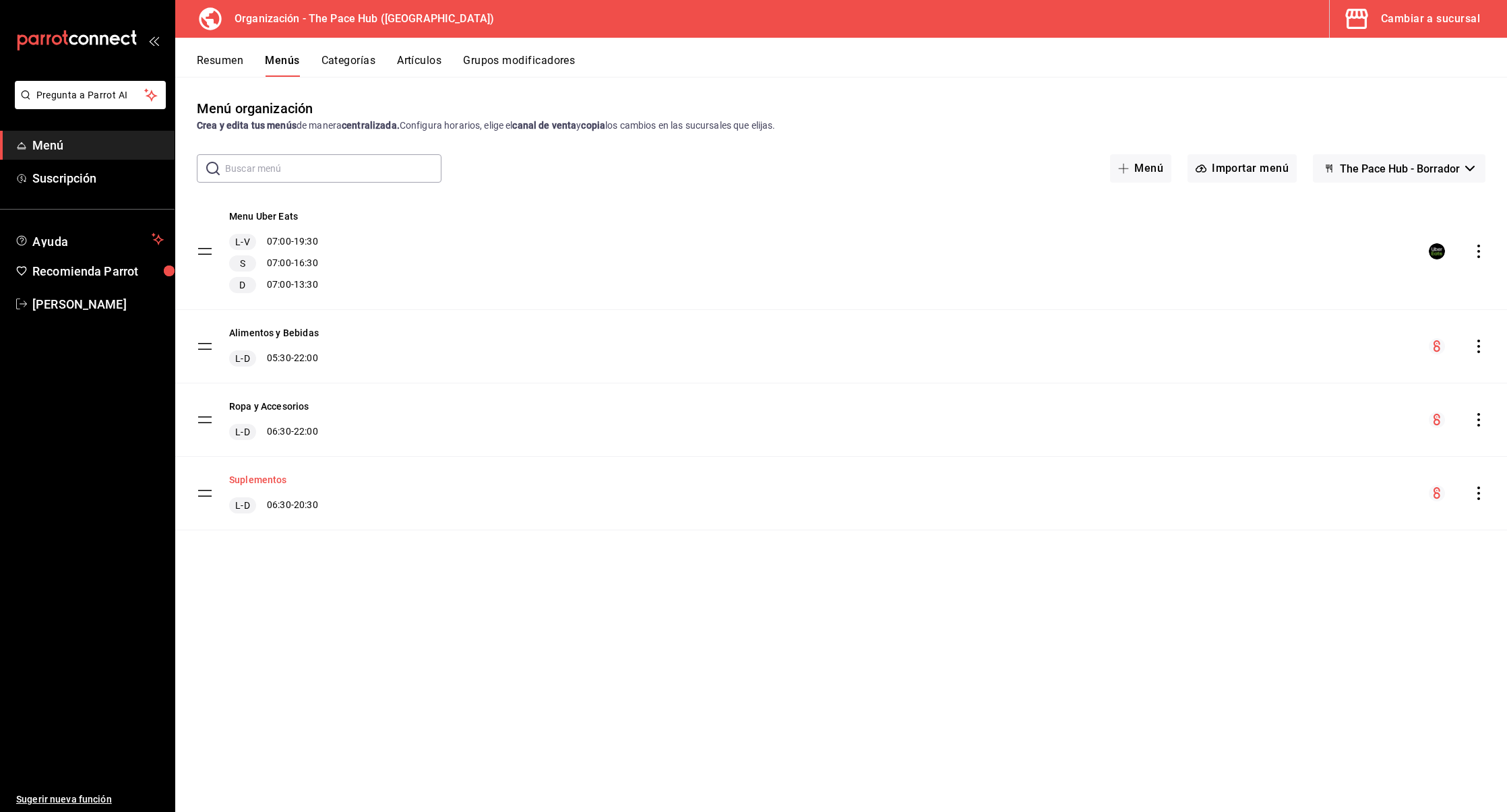
click at [257, 478] on button "Suplementos" at bounding box center [258, 480] width 58 height 14
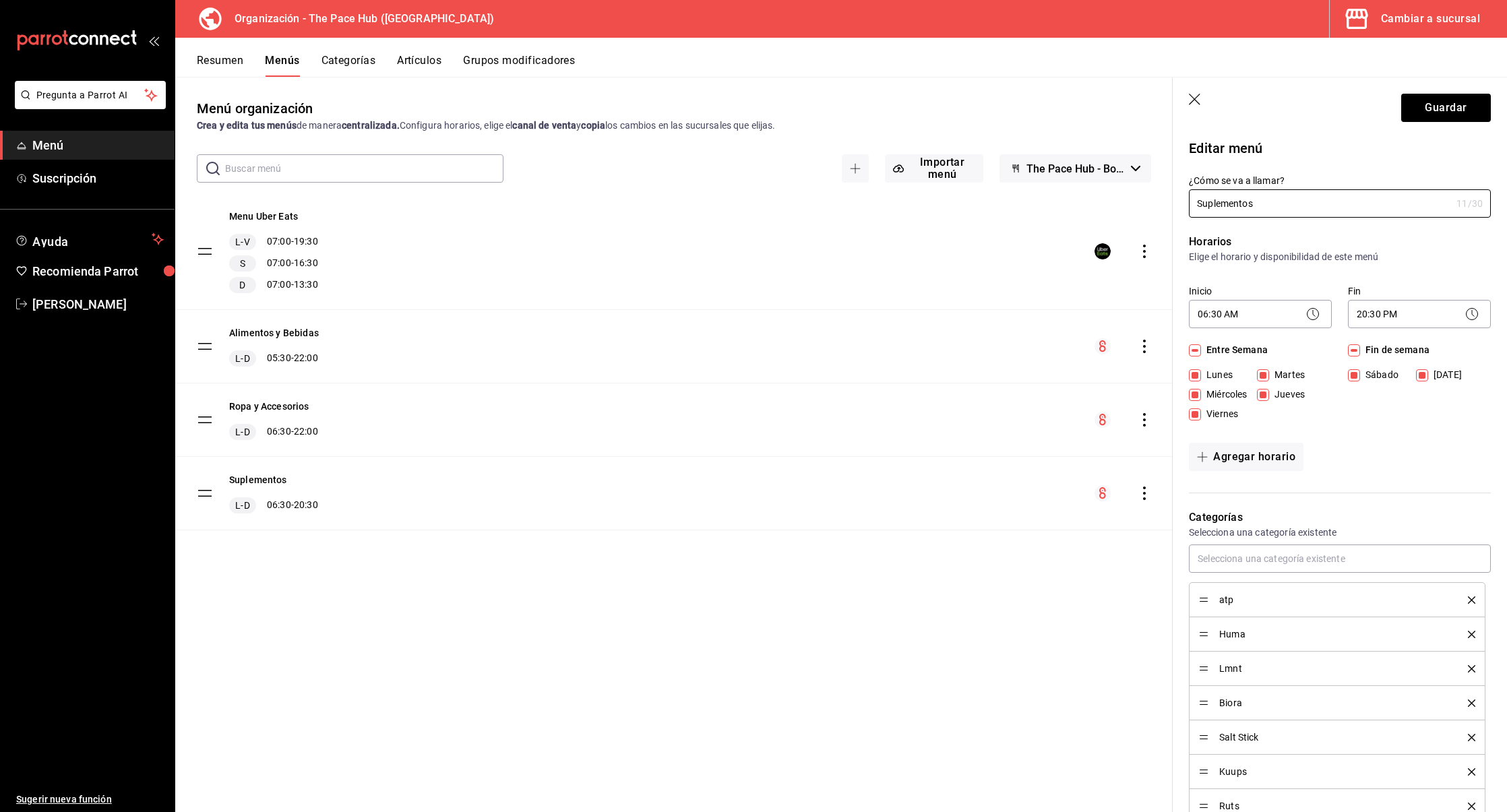
click at [1382, 299] on div "20:30 PM 20:30" at bounding box center [1420, 312] width 143 height 36
click at [1386, 311] on body "Pregunta a Parrot AI Menú Suscripción Ayuda Recomienda Parrot [PERSON_NAME] Sug…" at bounding box center [753, 406] width 1507 height 812
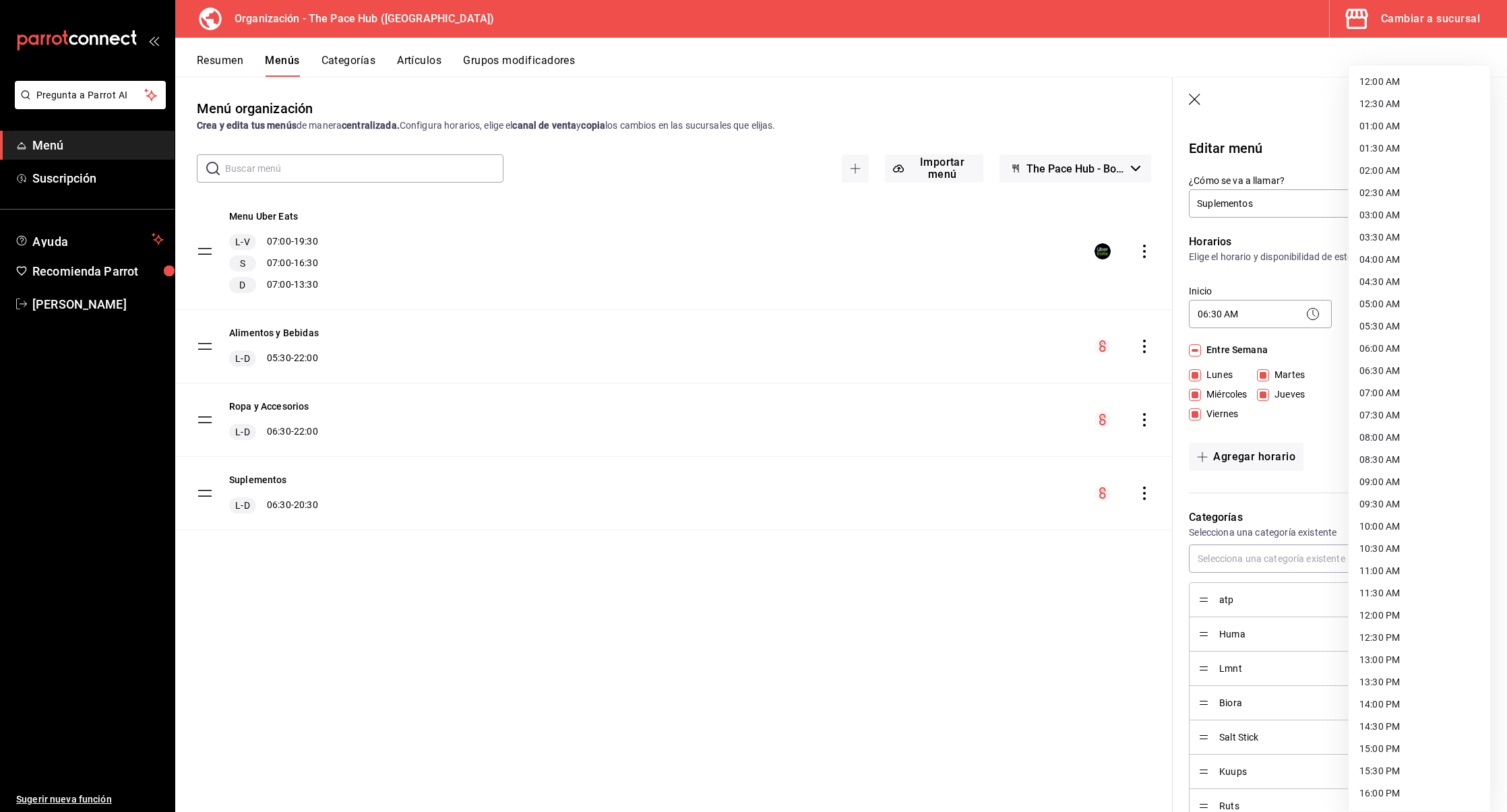
scroll to position [353, 0]
click at [1390, 706] on li "22:00 PM" at bounding box center [1419, 707] width 142 height 23
type input "22:00"
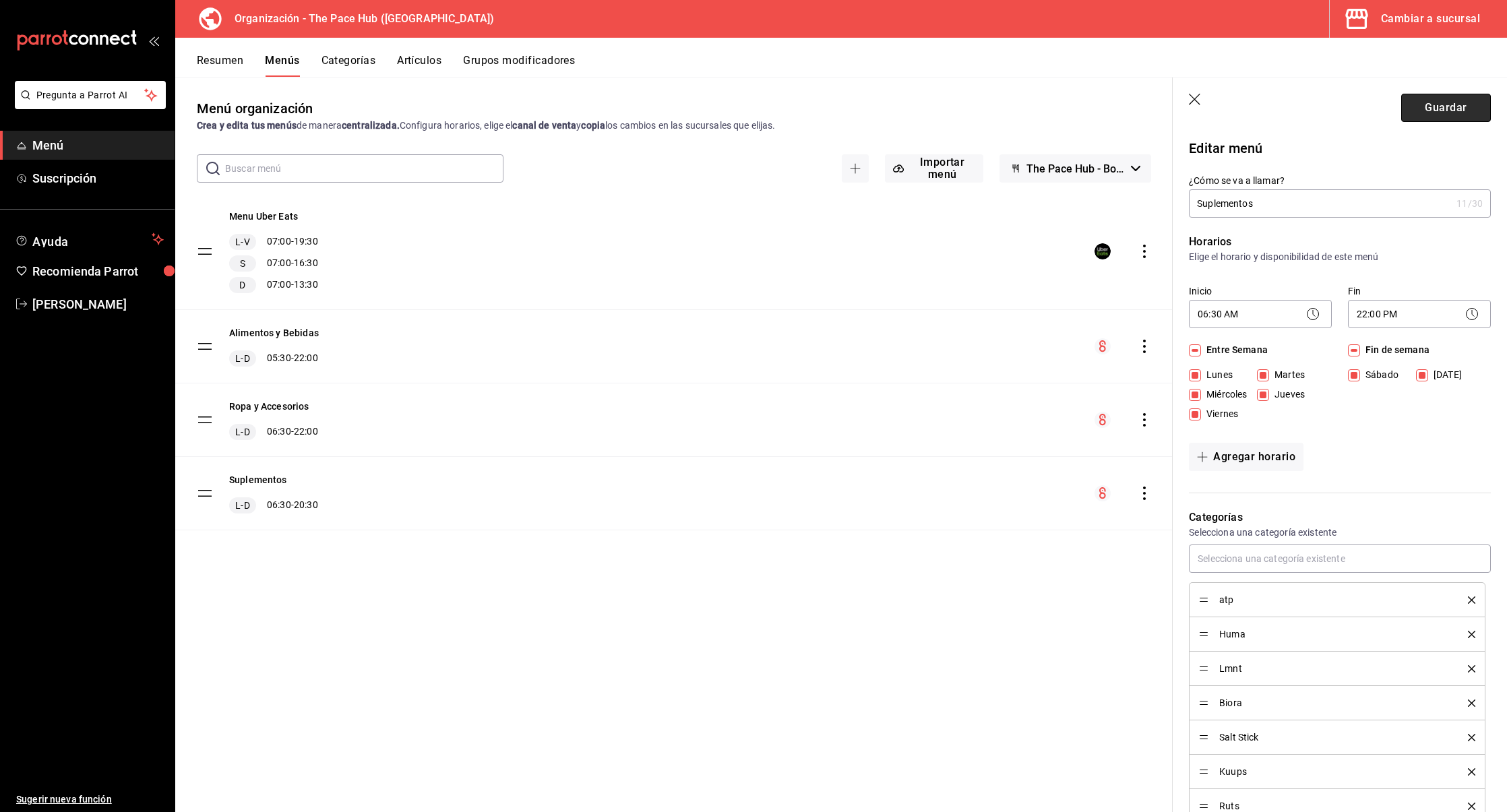
click at [1424, 119] on button "Guardar" at bounding box center [1446, 108] width 89 height 29
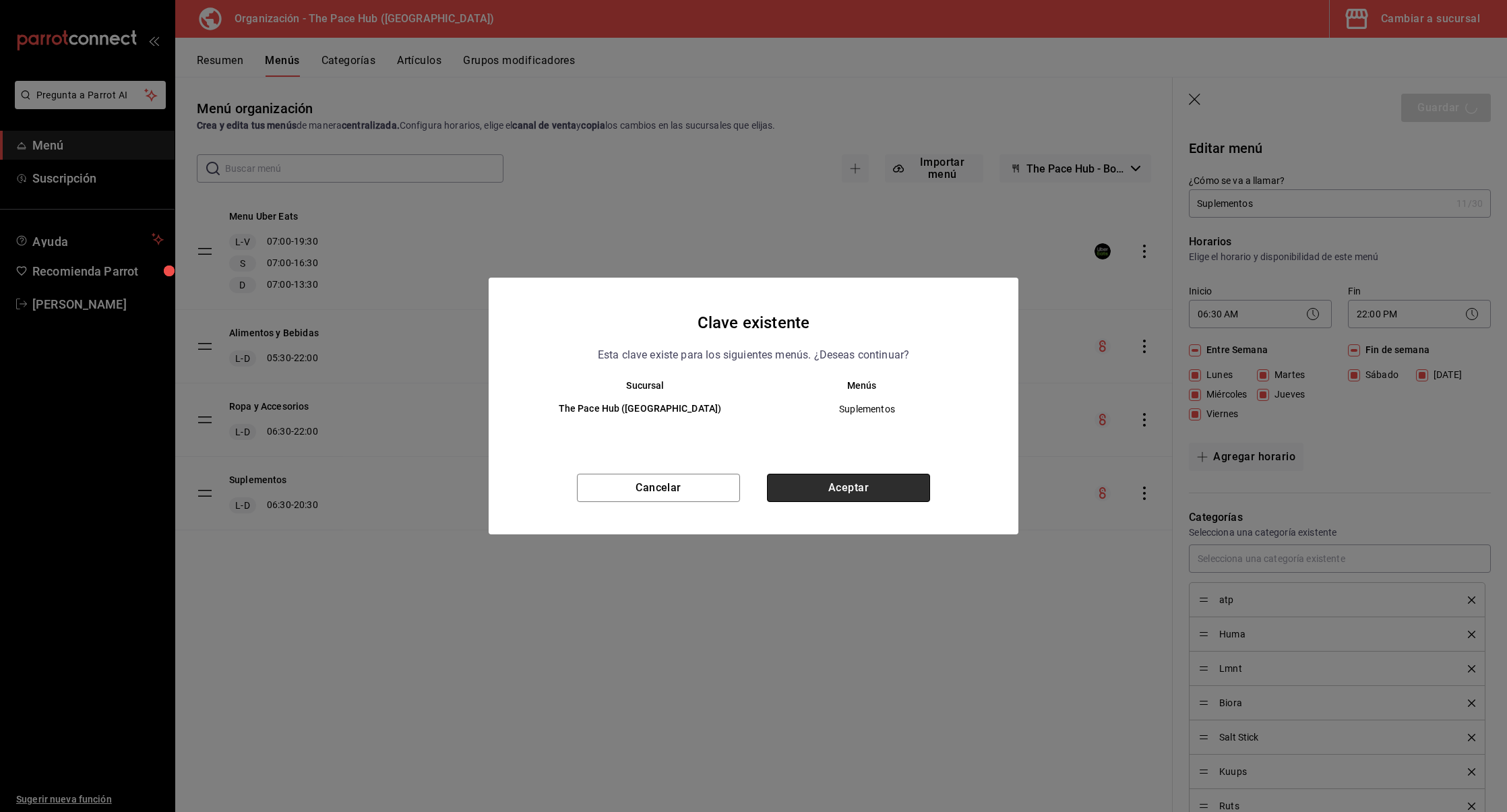
click at [820, 477] on button "Aceptar" at bounding box center [848, 488] width 163 height 29
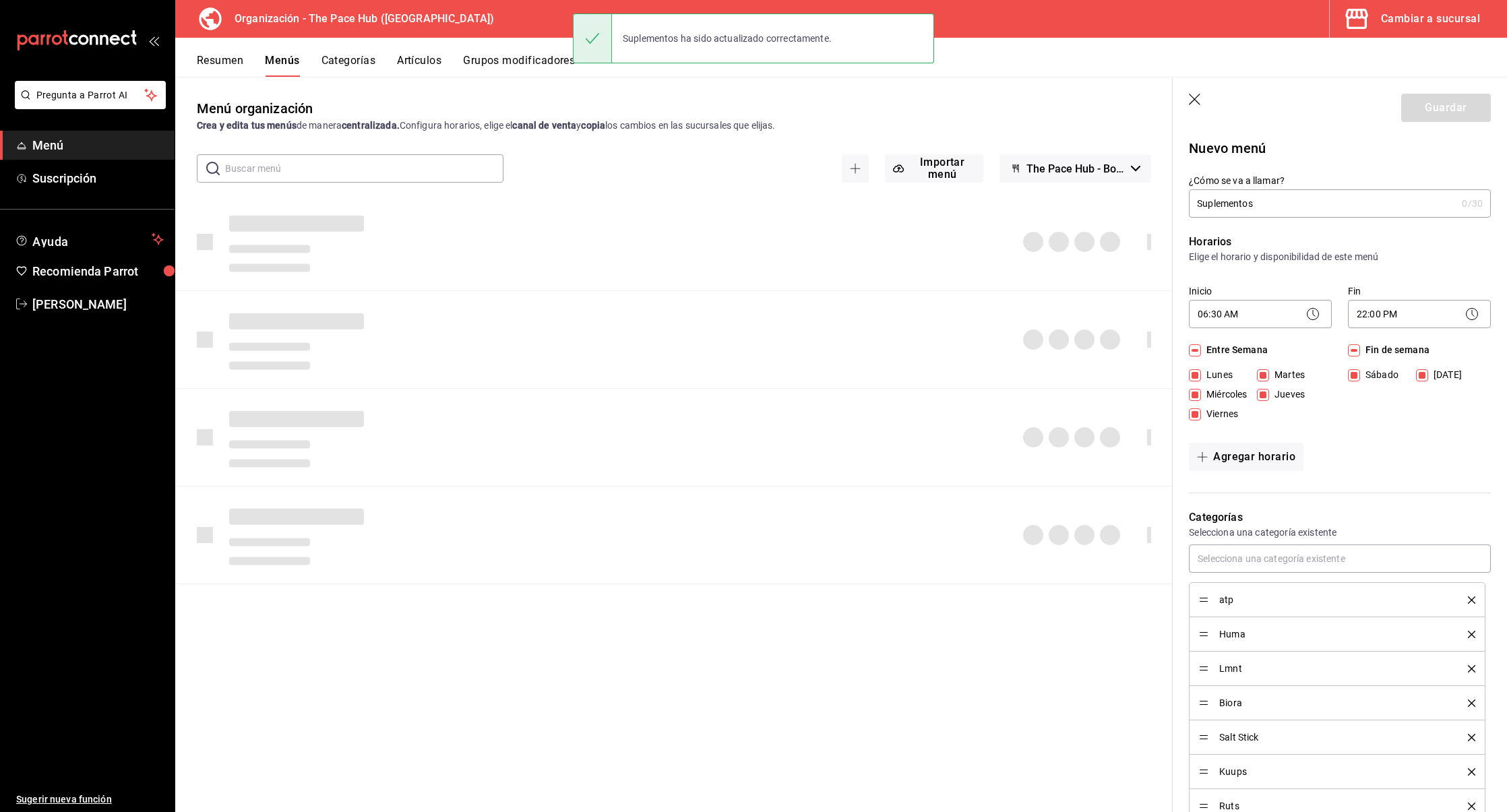
checkbox input "false"
type input "1758333783213"
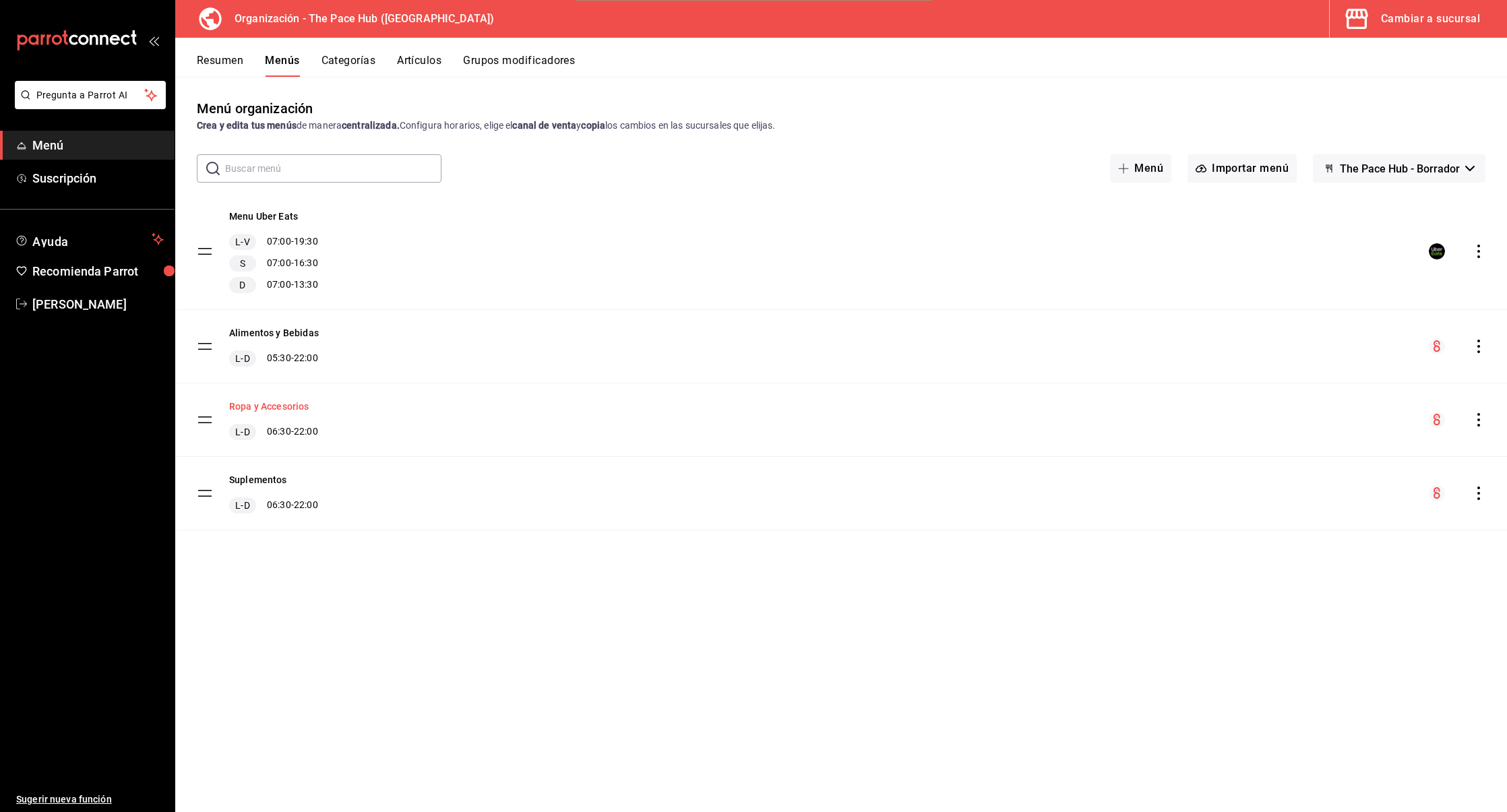
click at [263, 402] on button "Ropa y Accesorios" at bounding box center [269, 406] width 80 height 14
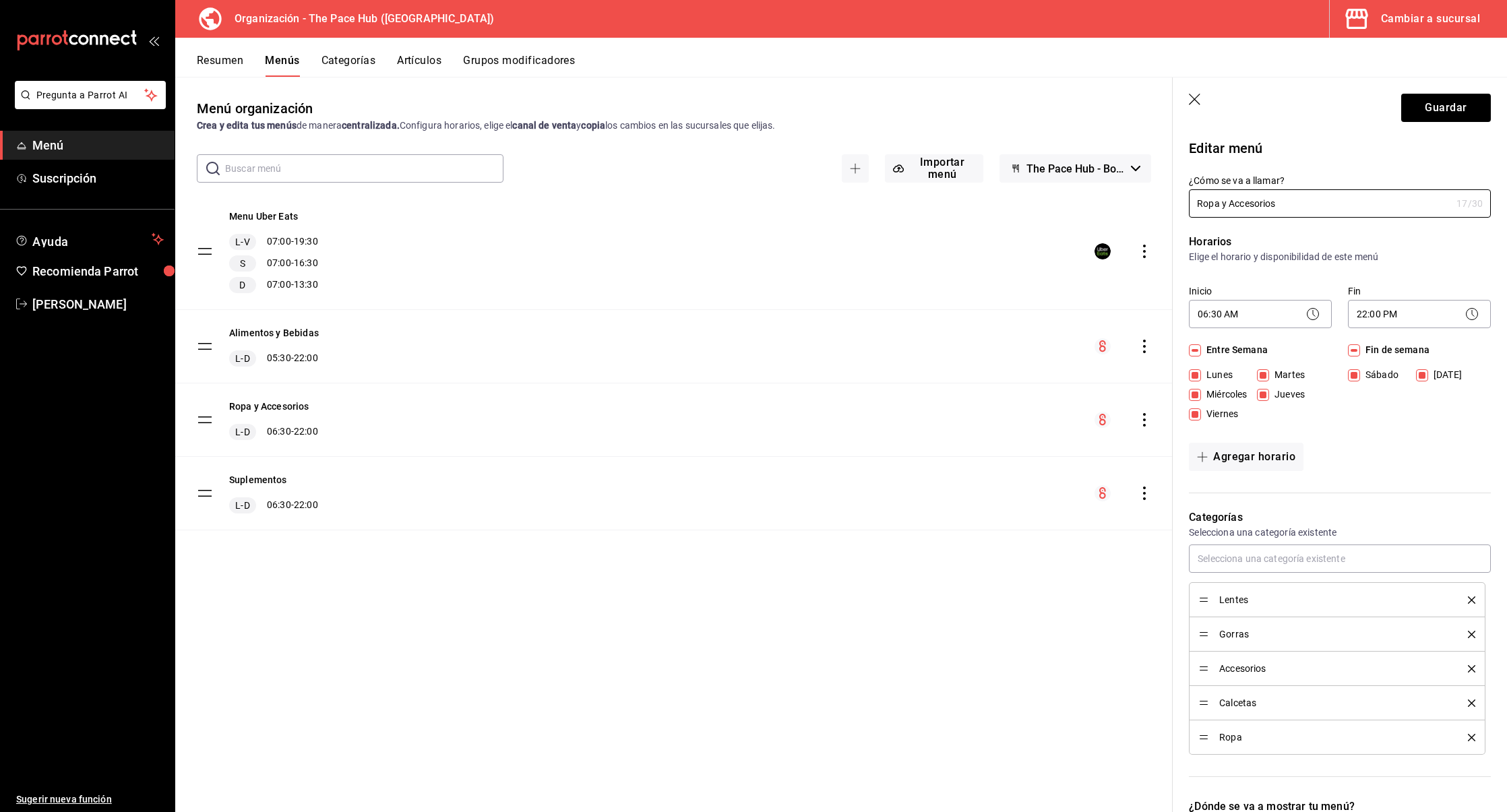
click at [1192, 98] on icon "button" at bounding box center [1196, 101] width 14 height 14
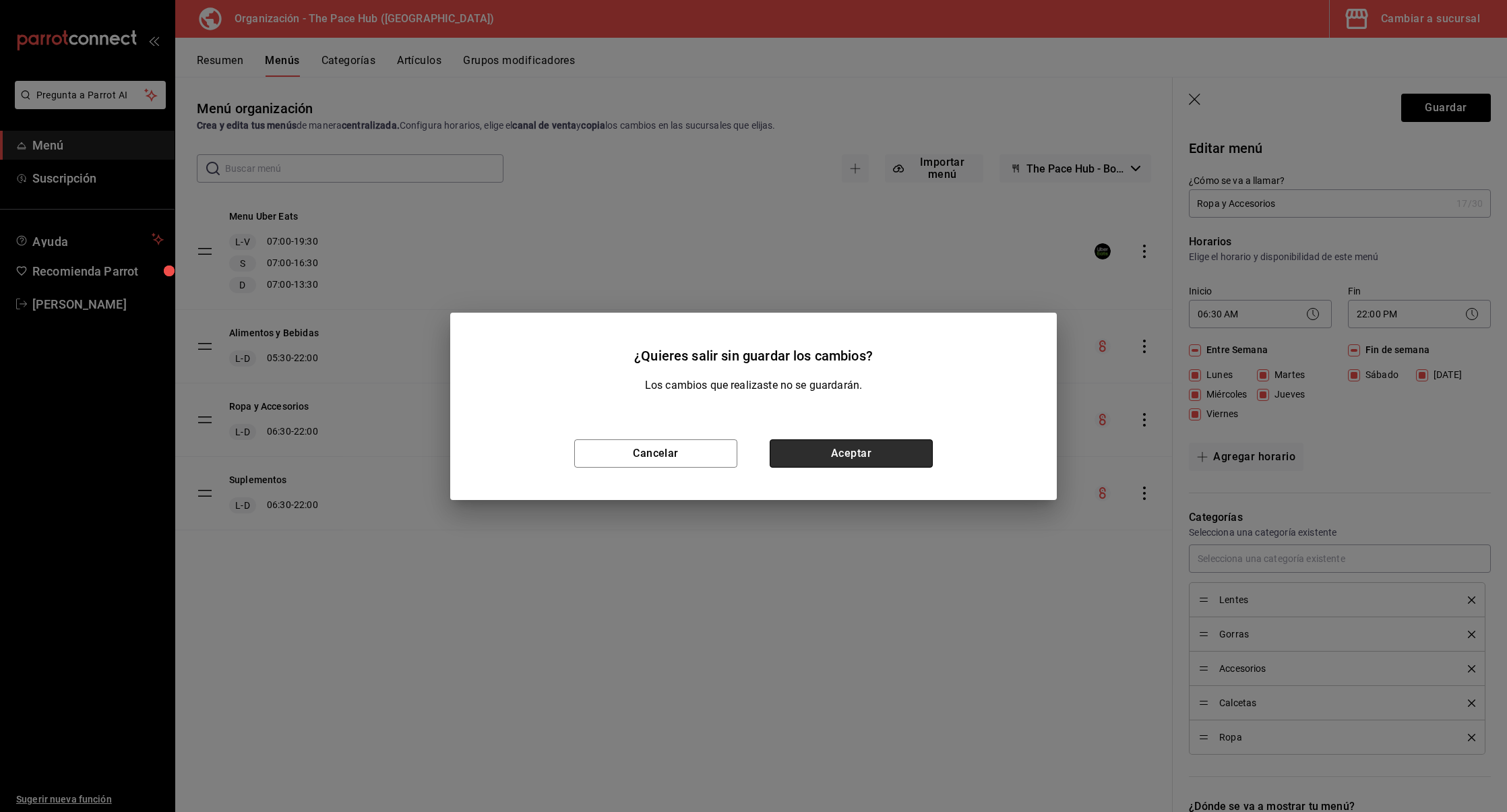
click at [842, 445] on button "Aceptar" at bounding box center [851, 453] width 163 height 29
checkbox input "false"
type input "1758333791891"
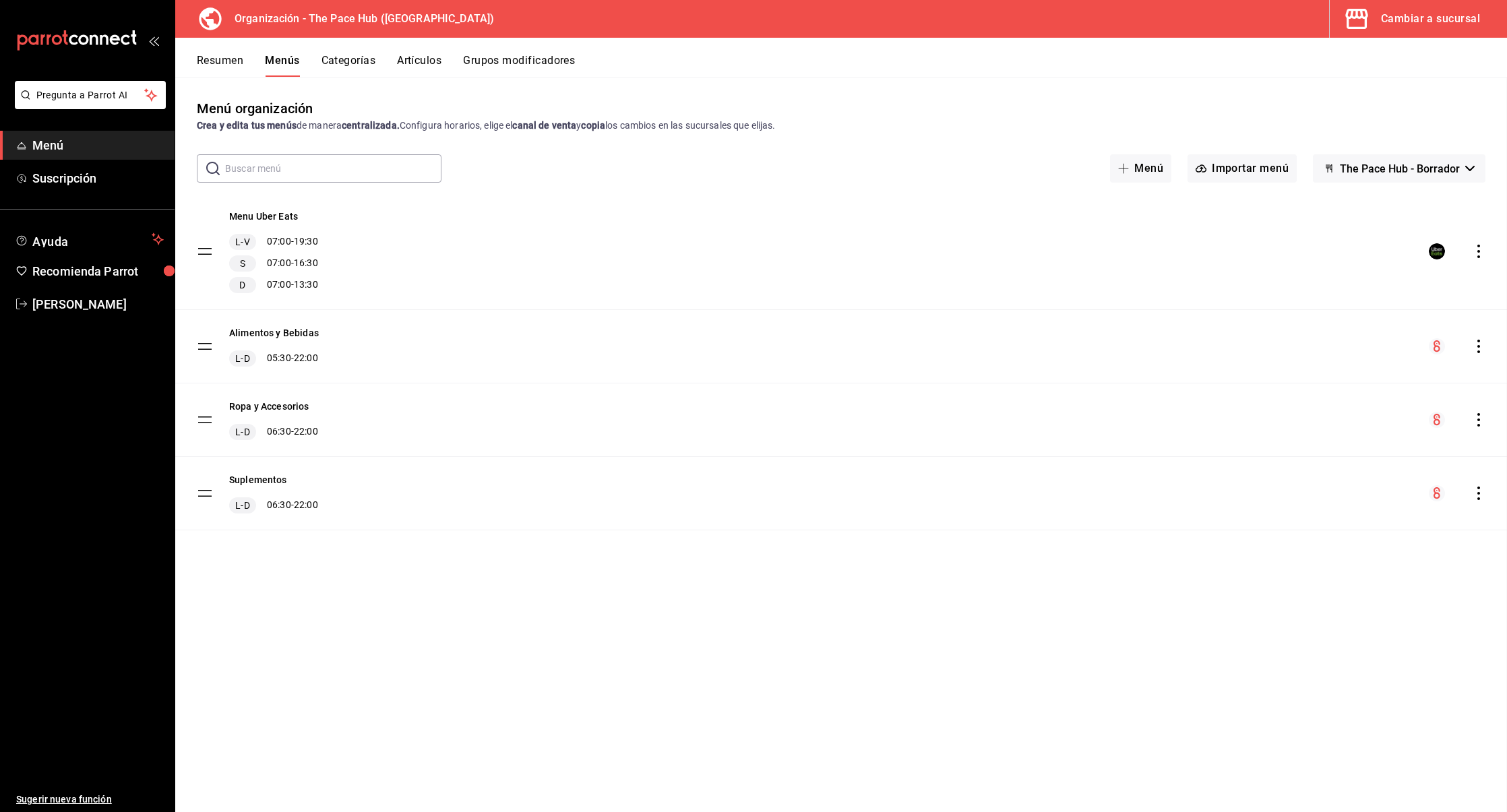
checkbox input "false"
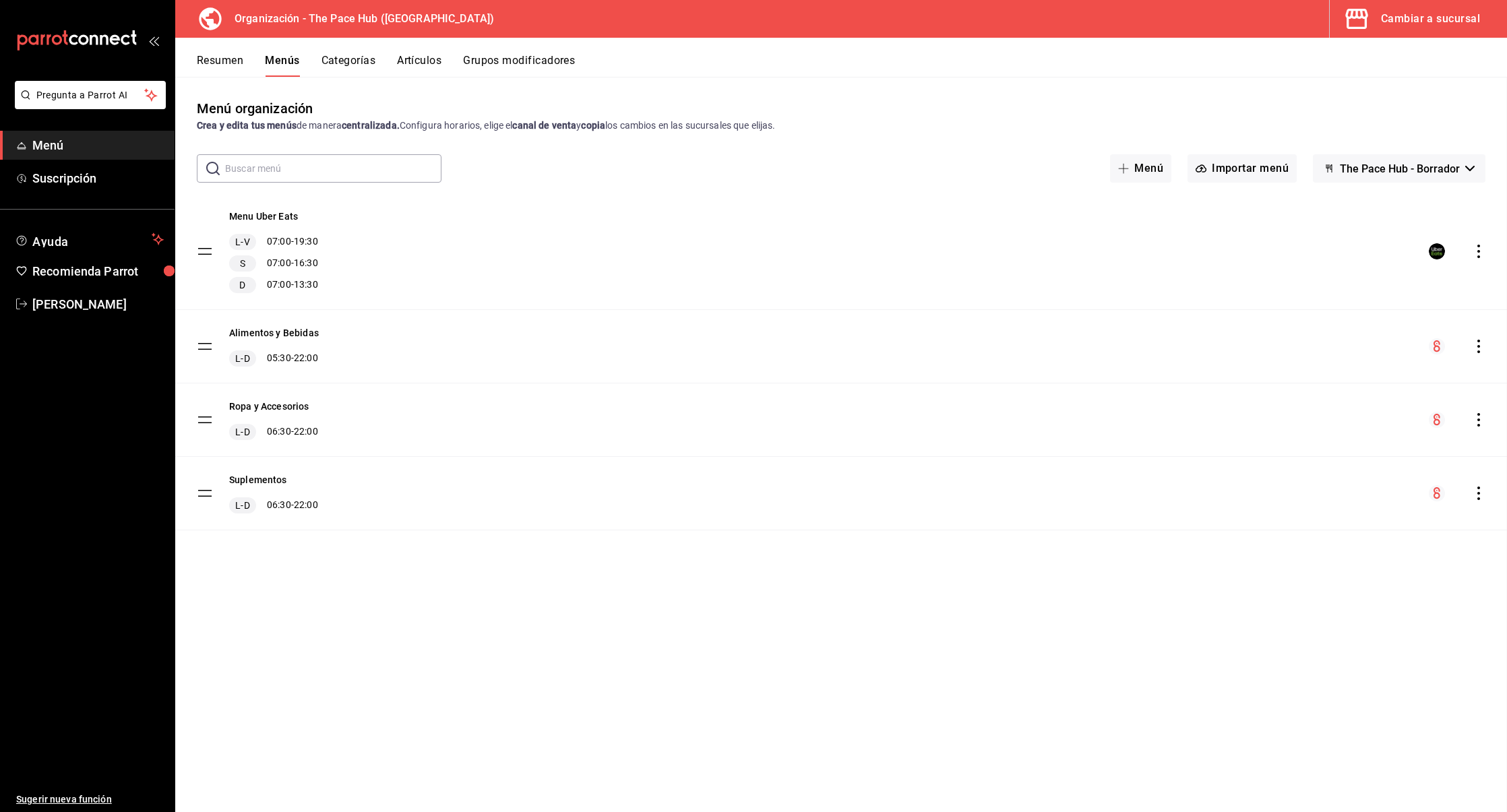
checkbox input "false"
click at [1484, 414] on icon "actions" at bounding box center [1479, 420] width 14 height 14
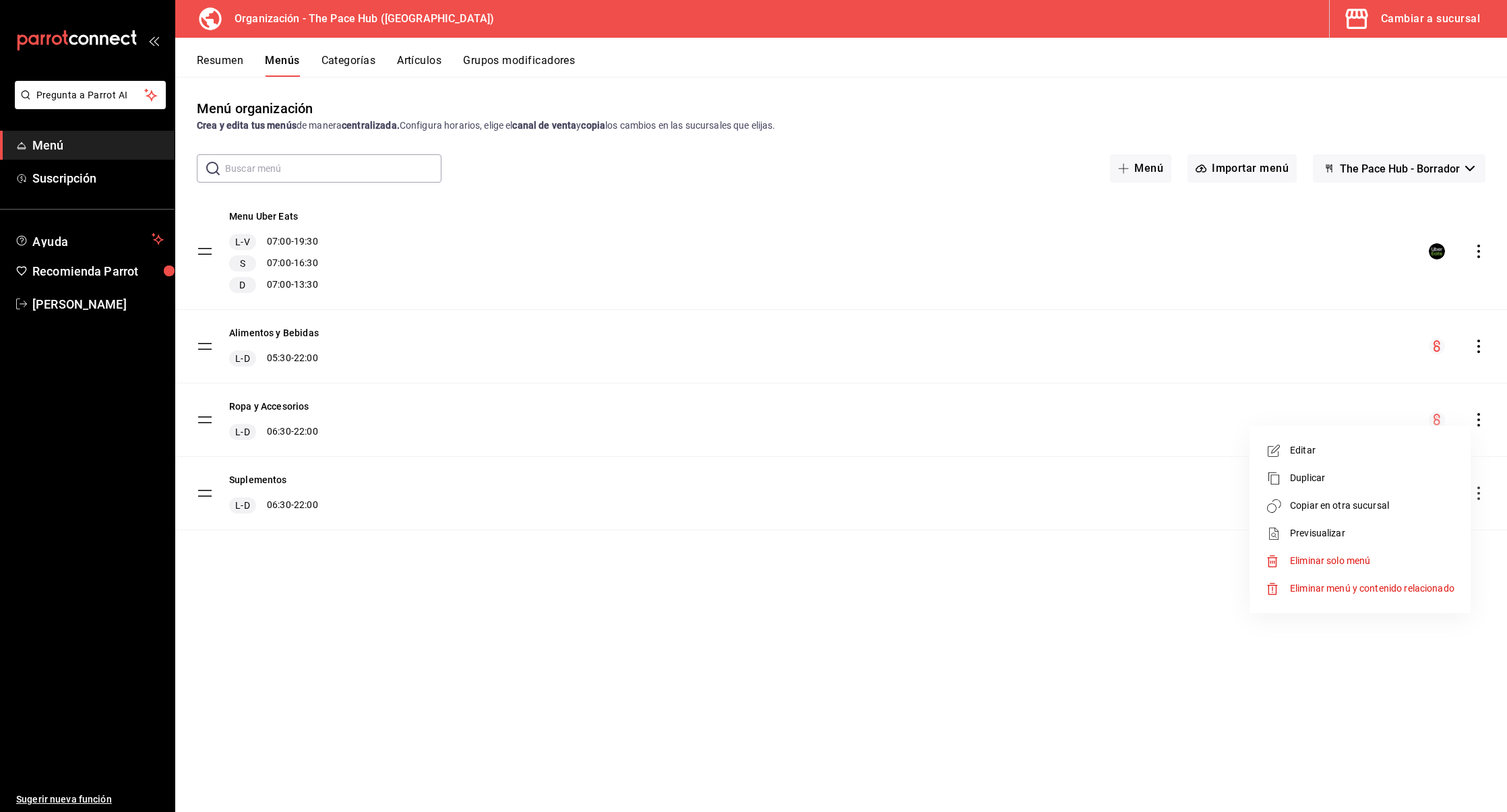
click at [1340, 507] on span "Copiar en otra sucursal" at bounding box center [1372, 505] width 164 height 14
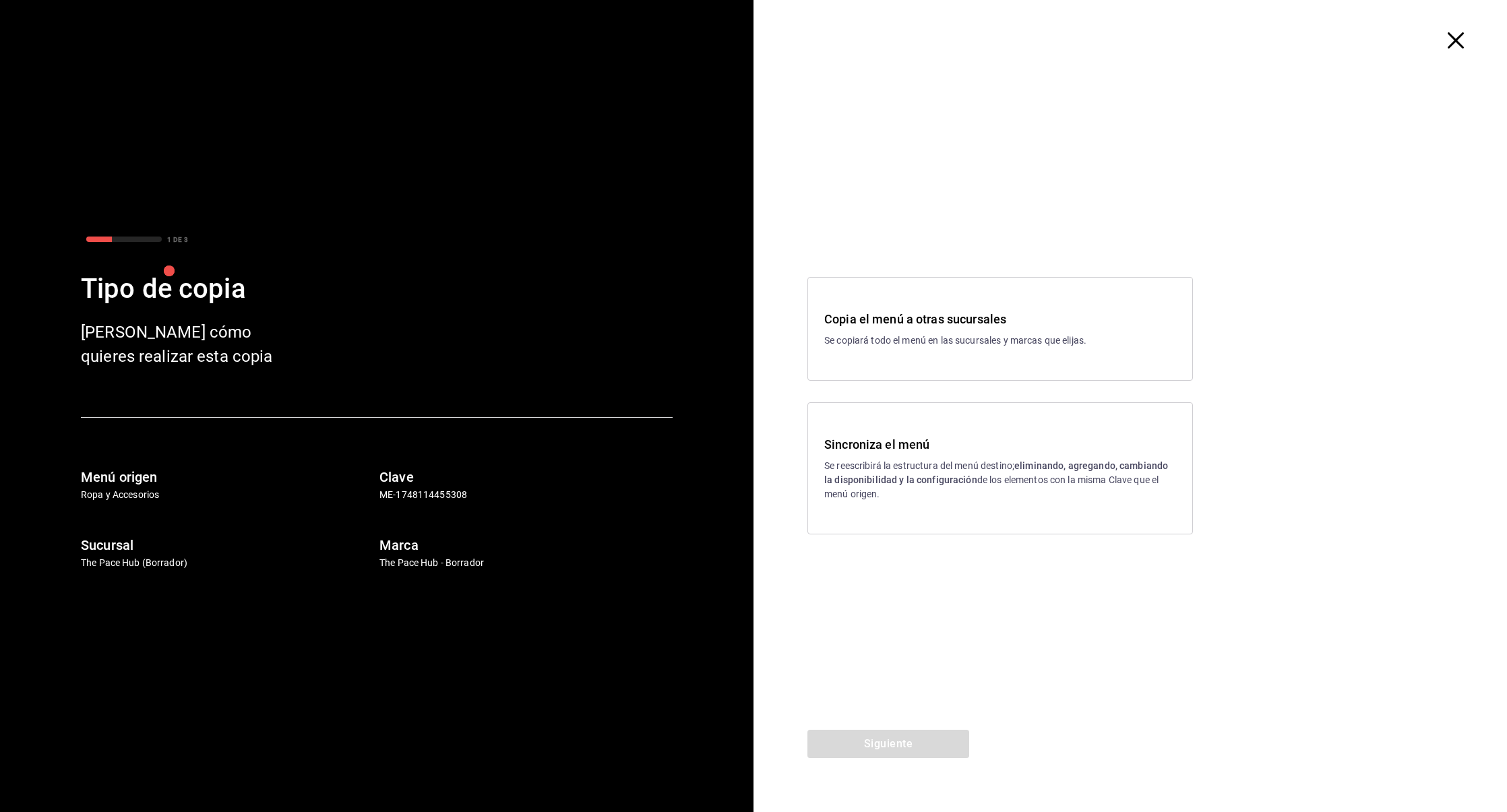
click at [988, 443] on h3 "Sincroniza el menú" at bounding box center [1000, 444] width 352 height 18
click at [857, 741] on button "Siguiente" at bounding box center [888, 744] width 161 height 29
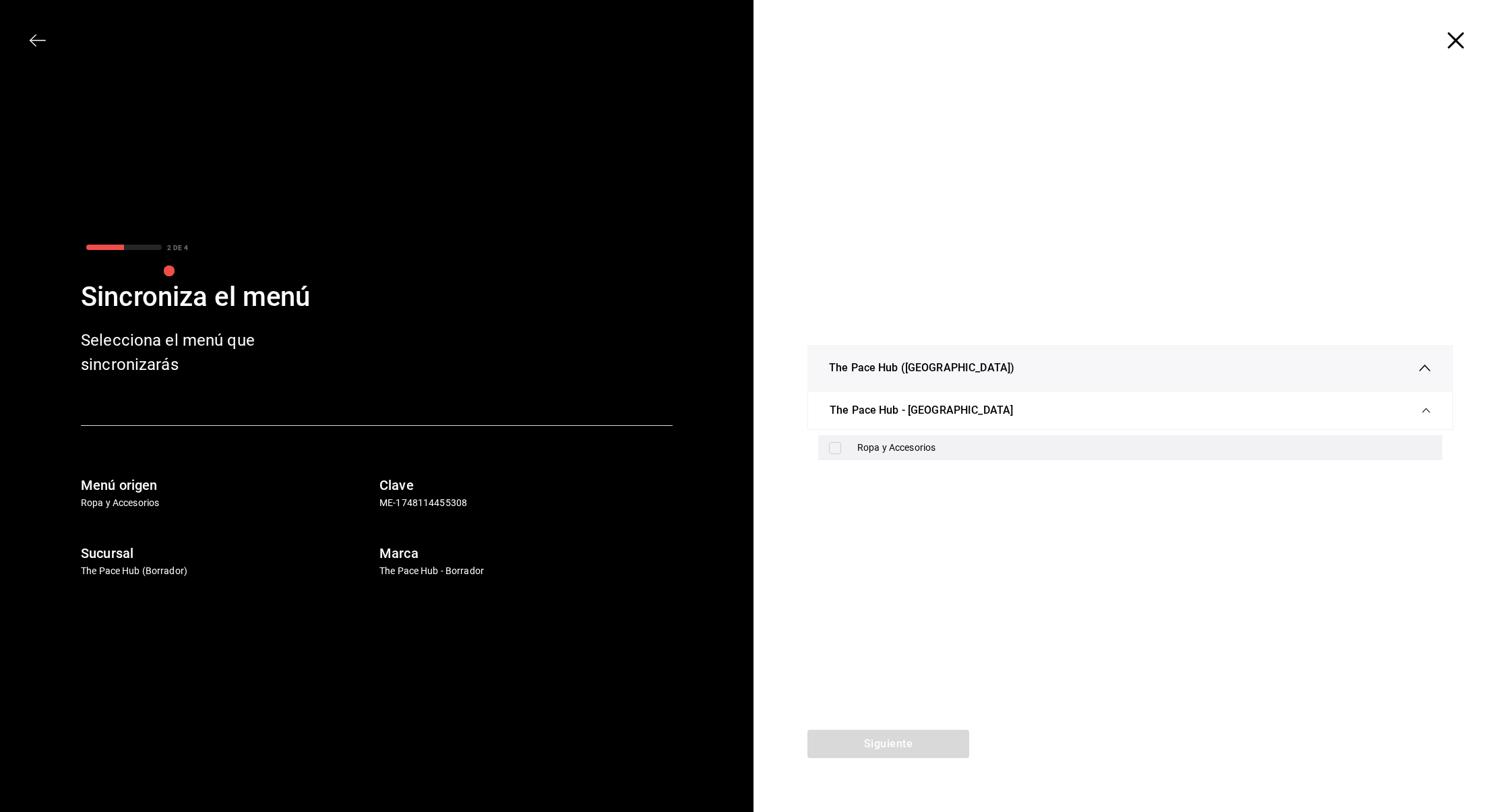
click at [848, 456] on div "Ropa y Accesorios" at bounding box center [1130, 447] width 624 height 25
checkbox input "true"
click at [875, 745] on button "Siguiente" at bounding box center [888, 744] width 161 height 29
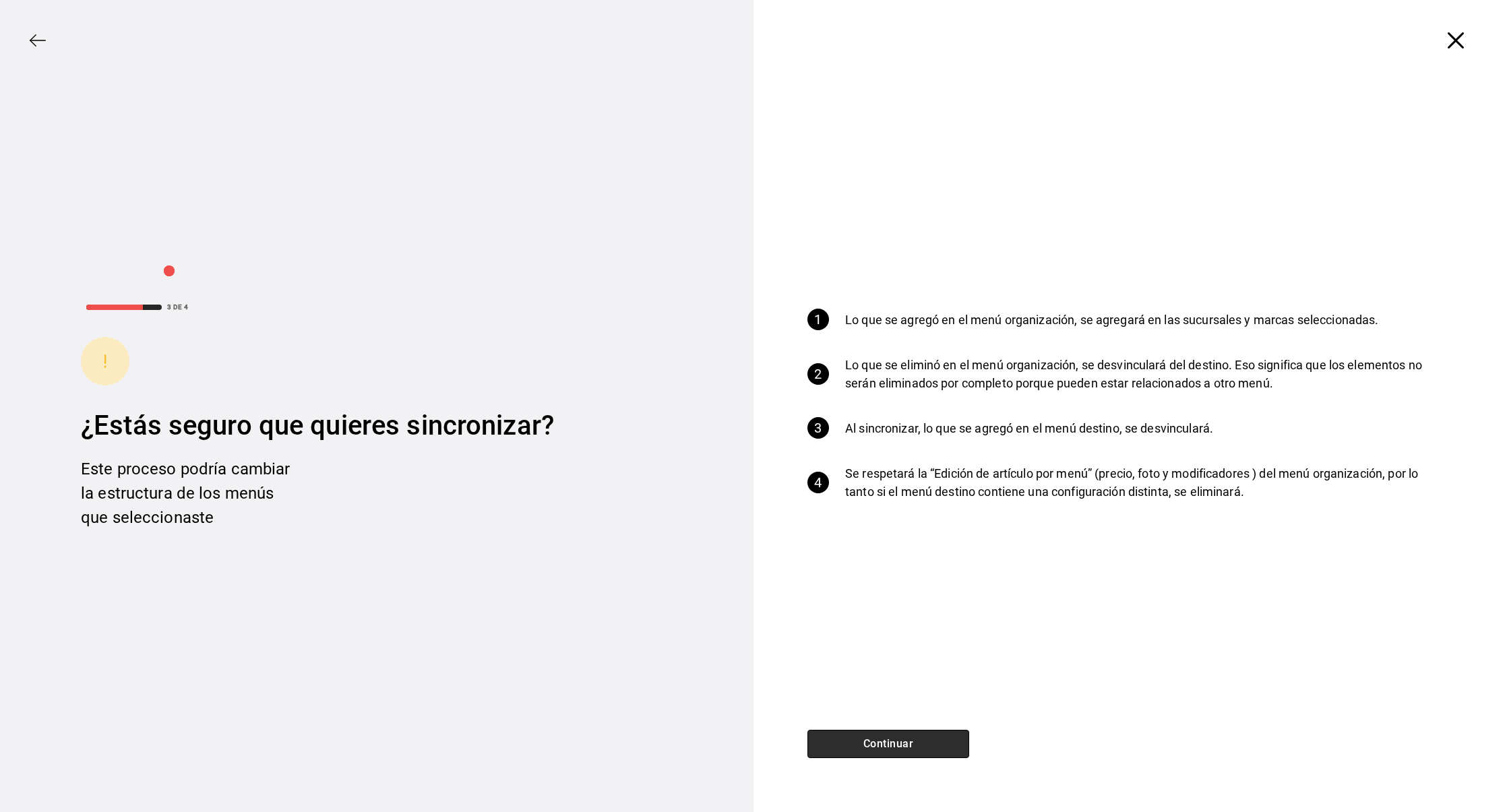
click at [871, 750] on button "Continuar" at bounding box center [888, 744] width 161 height 29
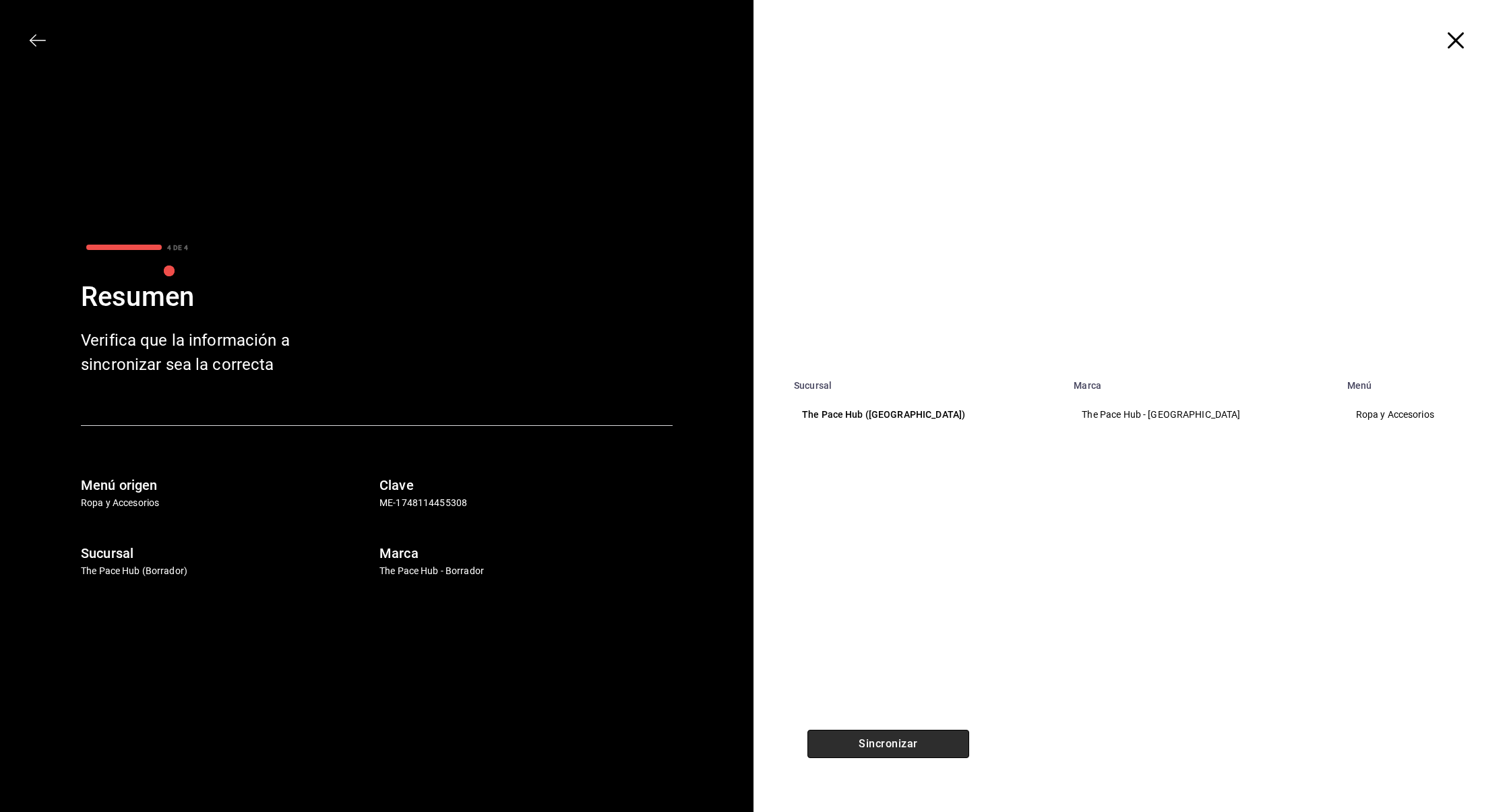
click at [860, 737] on button "Sincronizar" at bounding box center [888, 744] width 161 height 29
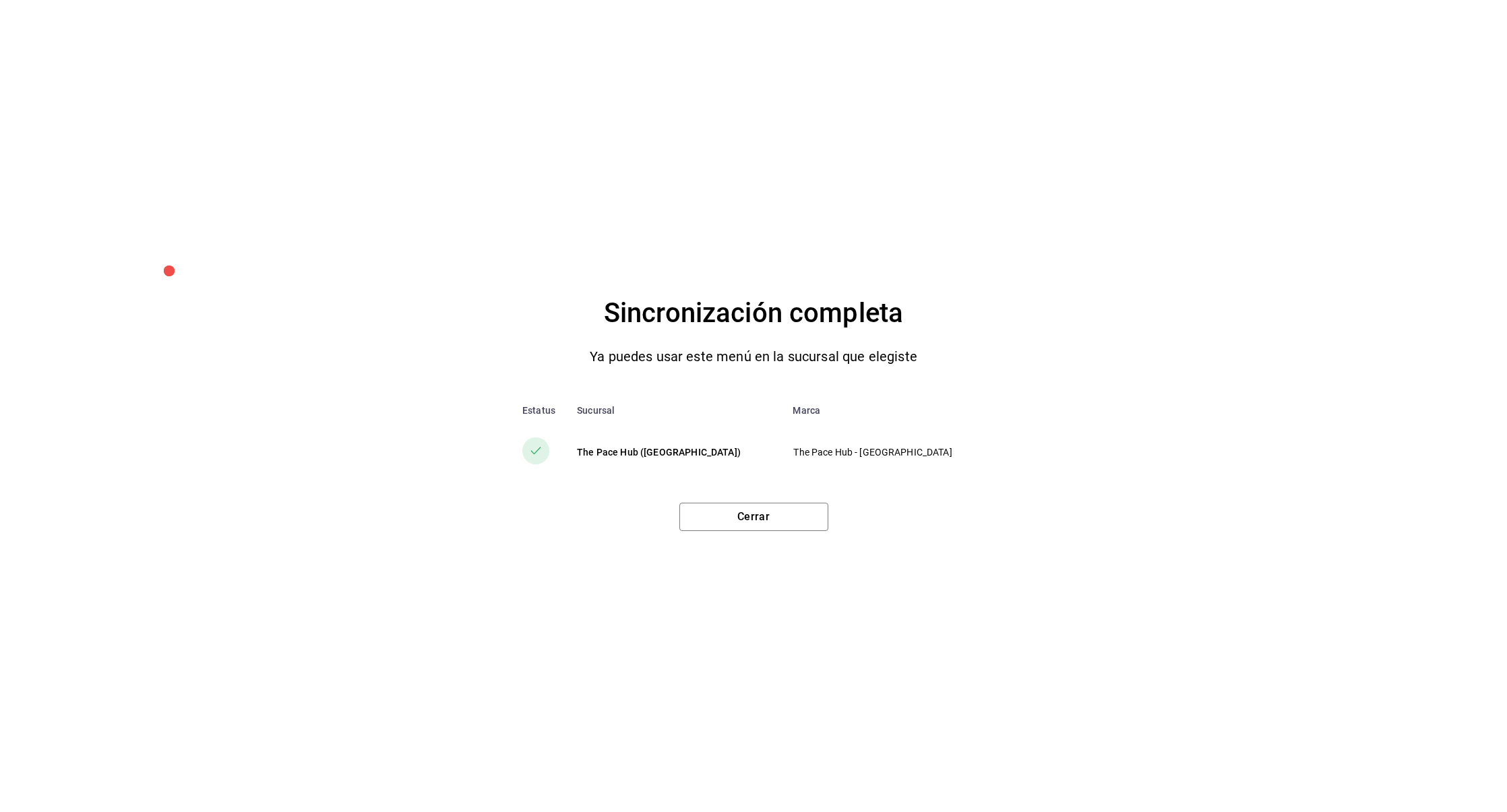
click at [728, 536] on div "Sincronización completa Ya puedes usar este menú en la sucursal que elegiste Es…" at bounding box center [753, 406] width 1507 height 812
click at [726, 524] on button "Cerrar" at bounding box center [754, 517] width 149 height 29
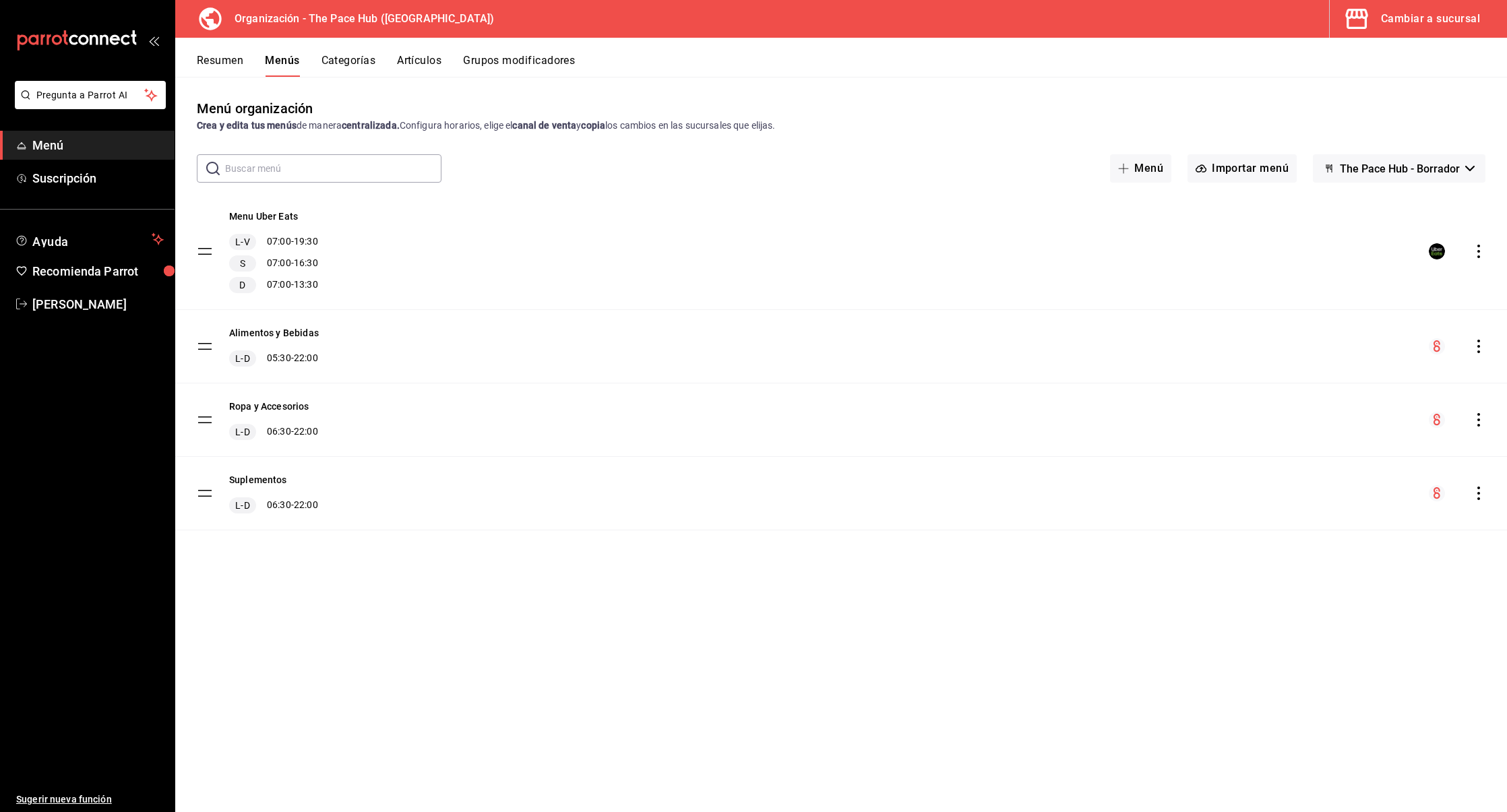
click at [1476, 492] on icon "actions" at bounding box center [1479, 493] width 14 height 14
click at [1361, 572] on span "Copiar en otra sucursal" at bounding box center [1372, 579] width 164 height 14
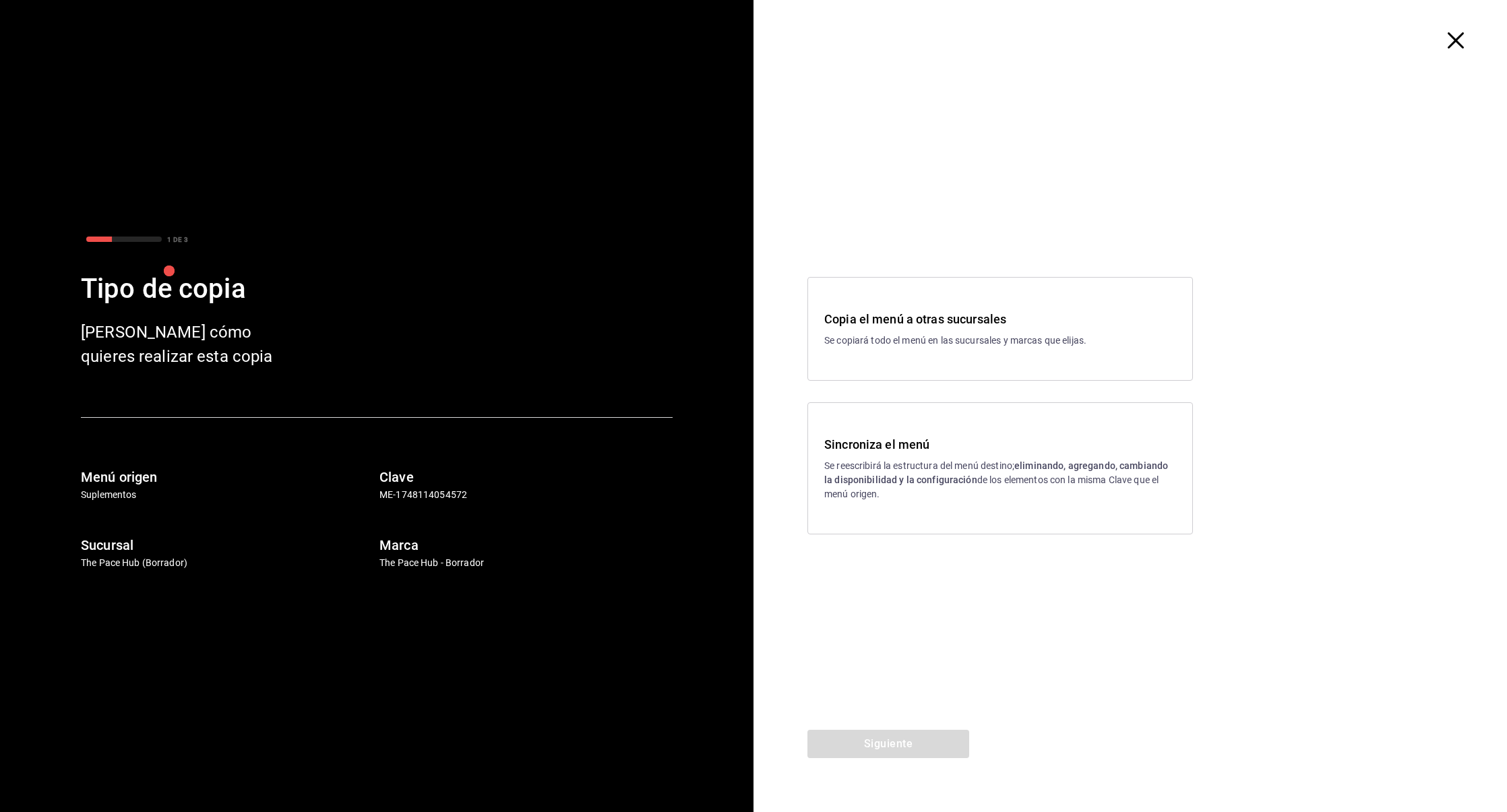
click at [948, 432] on div "Sincroniza el menú Se reescribirá la estructura del menú destino; eliminando, a…" at bounding box center [1001, 468] width 386 height 132
click at [870, 735] on button "Siguiente" at bounding box center [888, 744] width 161 height 29
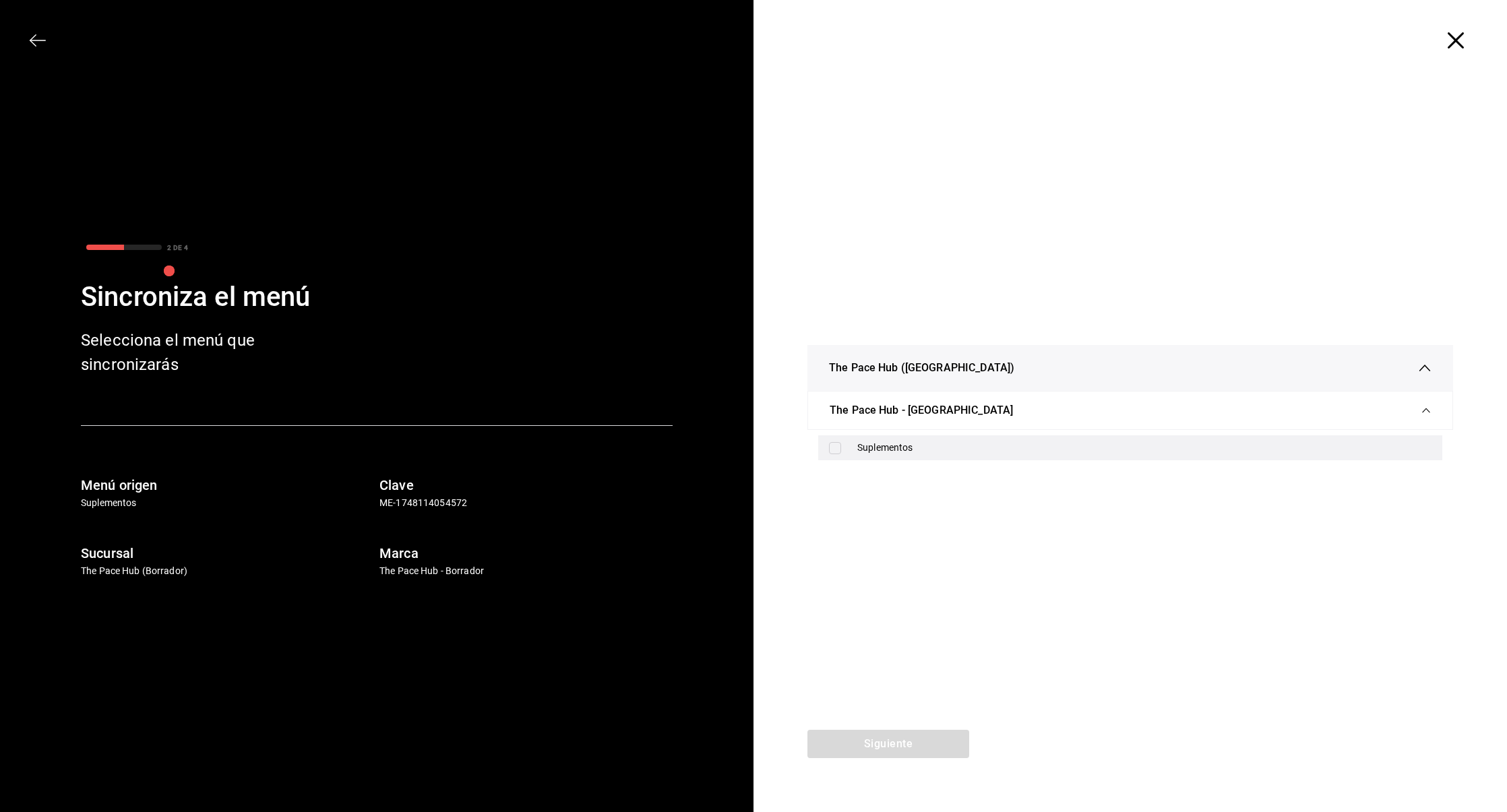
click at [848, 438] on div "Suplementos" at bounding box center [1130, 447] width 624 height 25
checkbox input "true"
click at [891, 743] on button "Siguiente" at bounding box center [888, 744] width 161 height 29
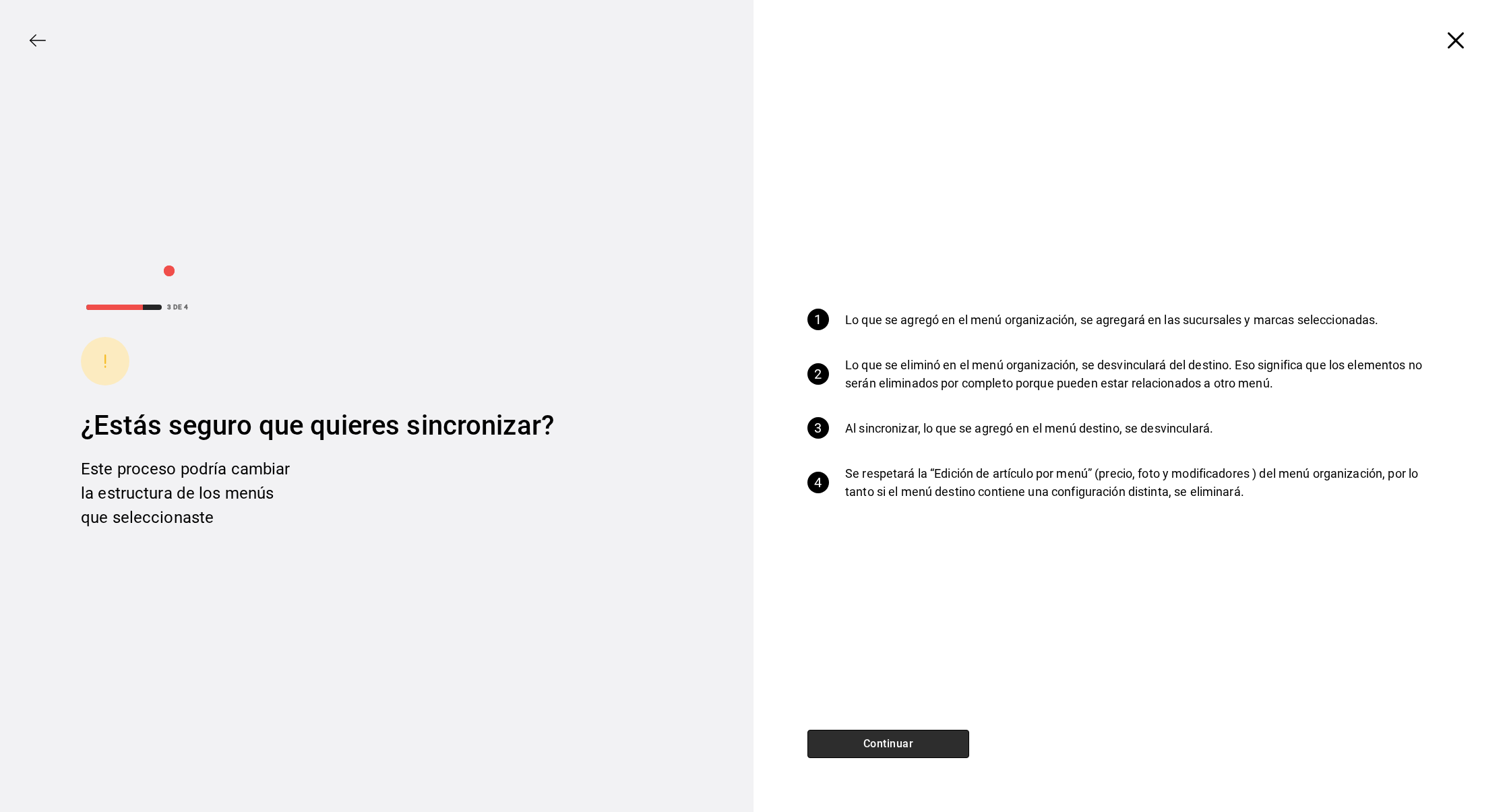
click at [868, 744] on button "Continuar" at bounding box center [888, 744] width 161 height 29
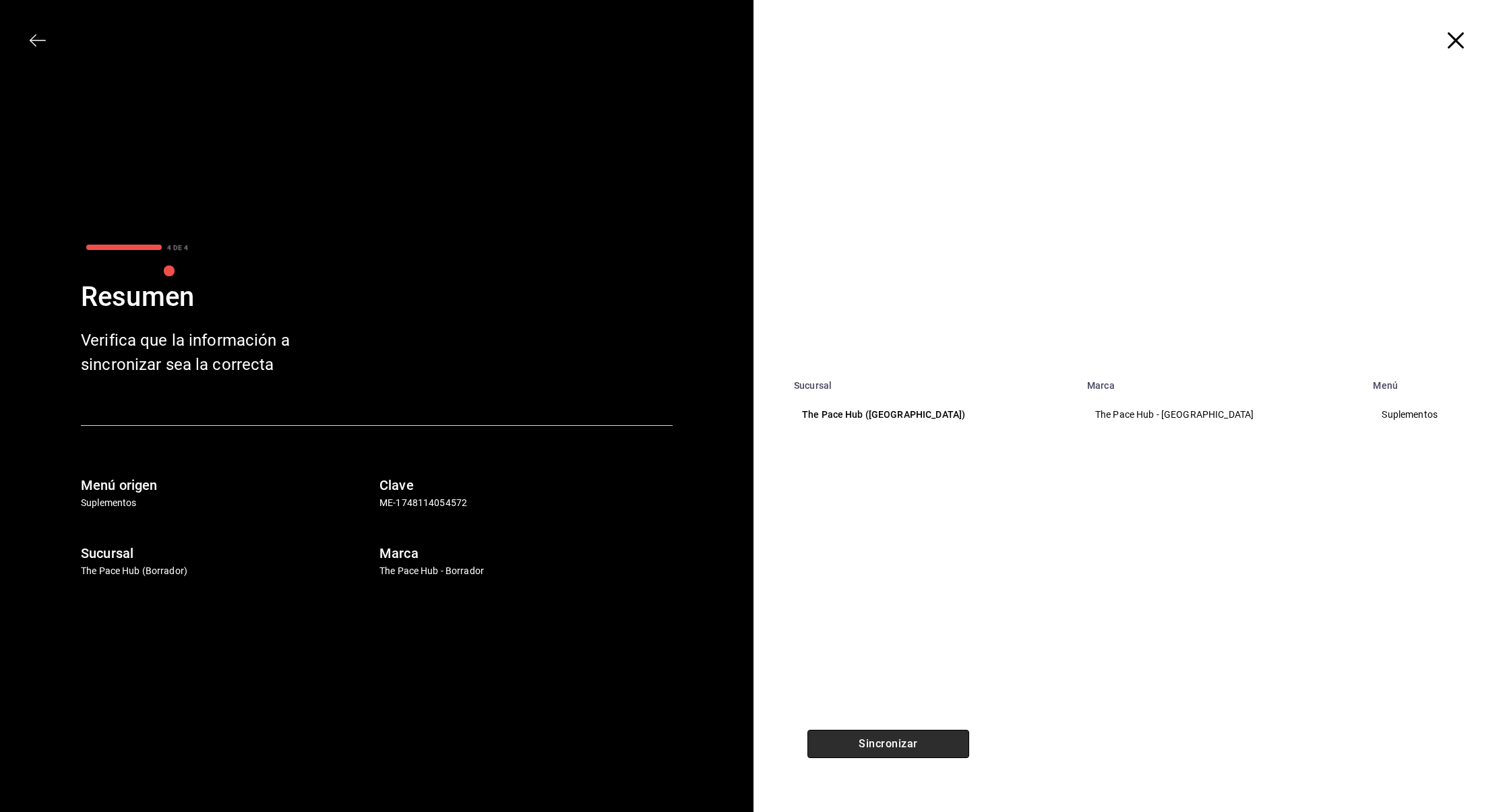
click at [881, 736] on button "Sincronizar" at bounding box center [888, 744] width 161 height 29
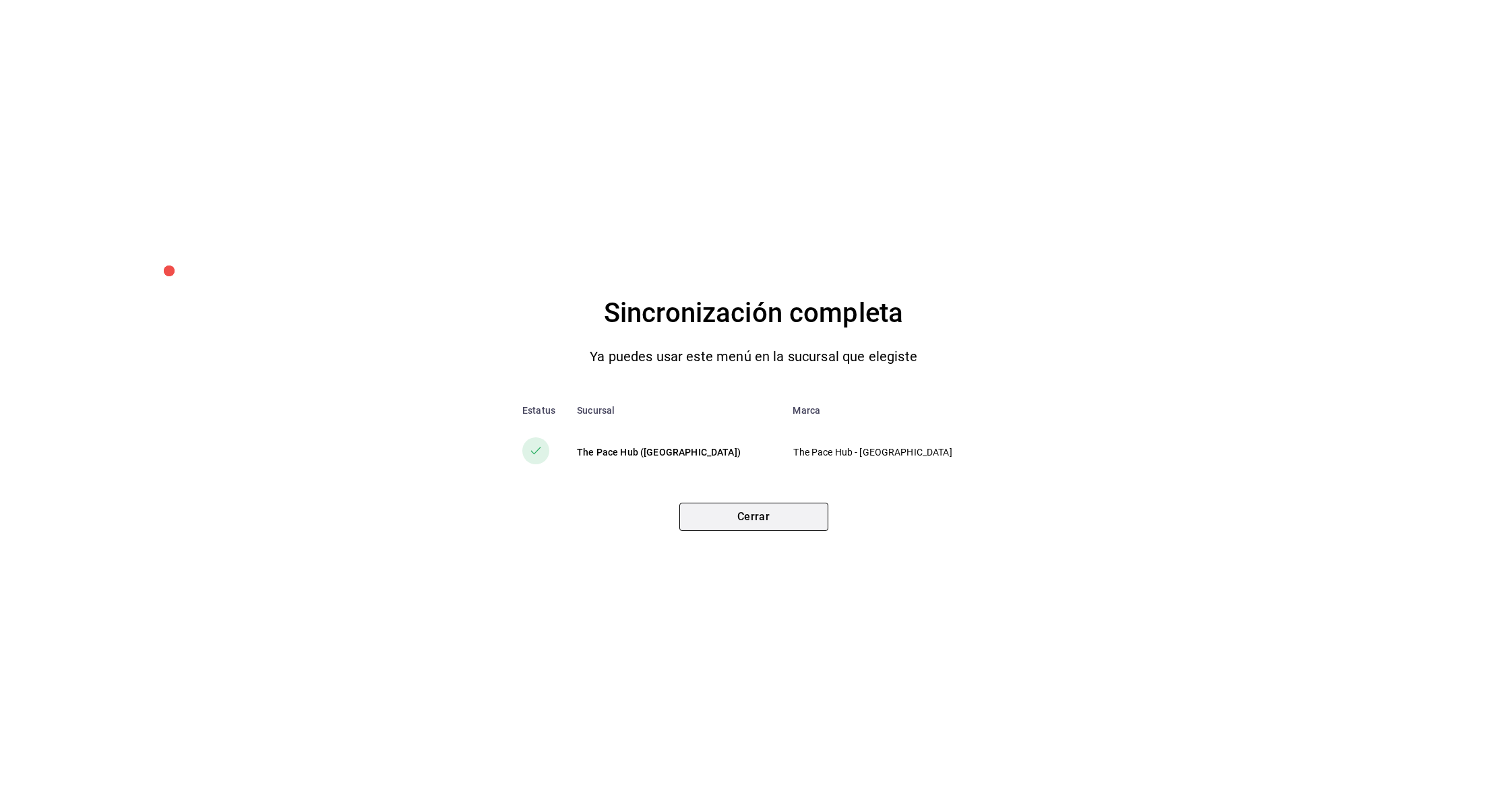
click at [737, 519] on button "Cerrar" at bounding box center [754, 517] width 149 height 29
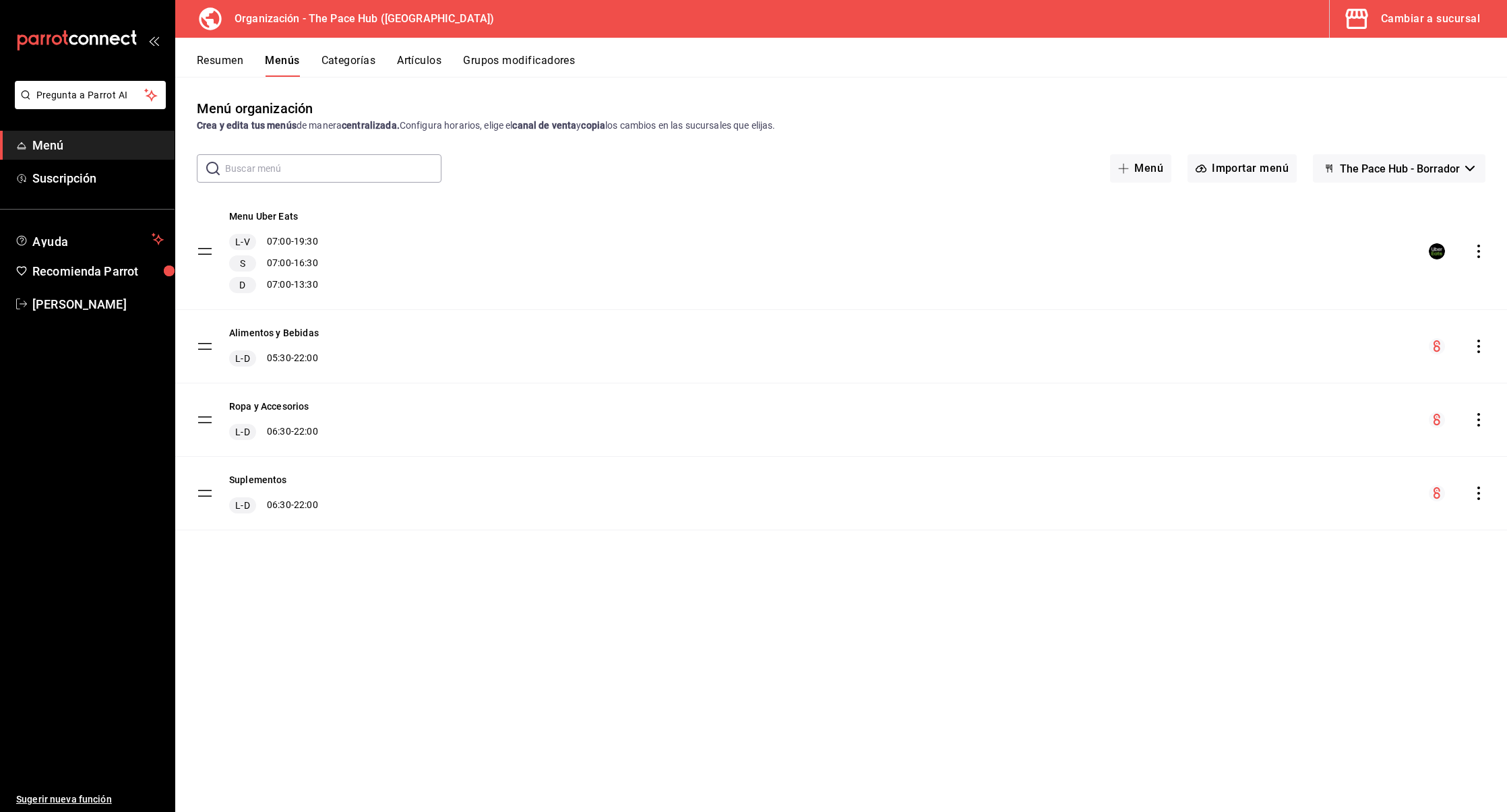
click at [1476, 340] on icon "actions" at bounding box center [1479, 346] width 14 height 14
click at [1279, 459] on icon at bounding box center [1274, 461] width 17 height 17
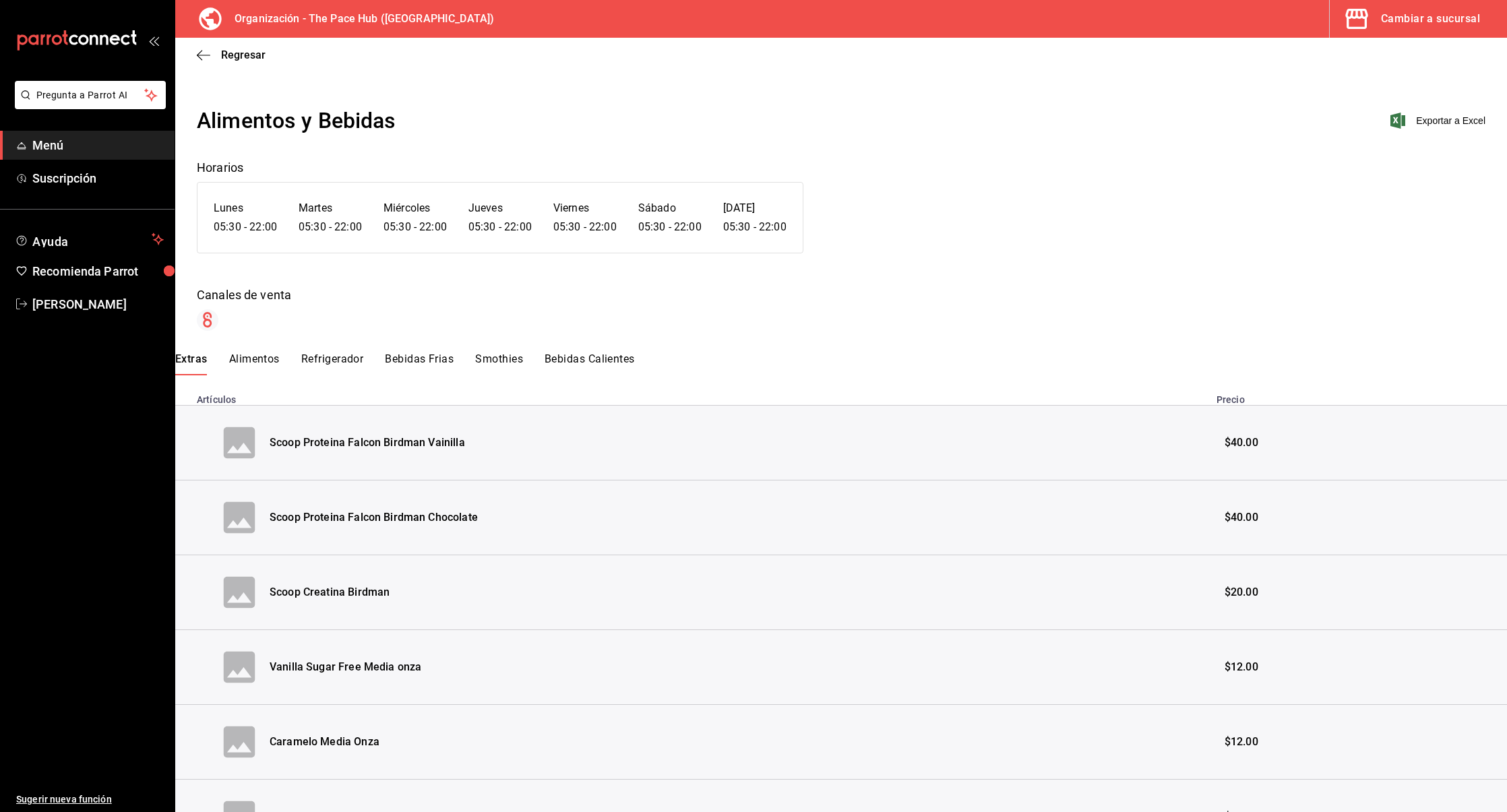
click at [197, 48] on div "Regresar" at bounding box center [841, 55] width 1332 height 35
click at [191, 56] on div "Regresar" at bounding box center [841, 55] width 1332 height 35
click at [201, 56] on icon "button" at bounding box center [203, 56] width 14 height 12
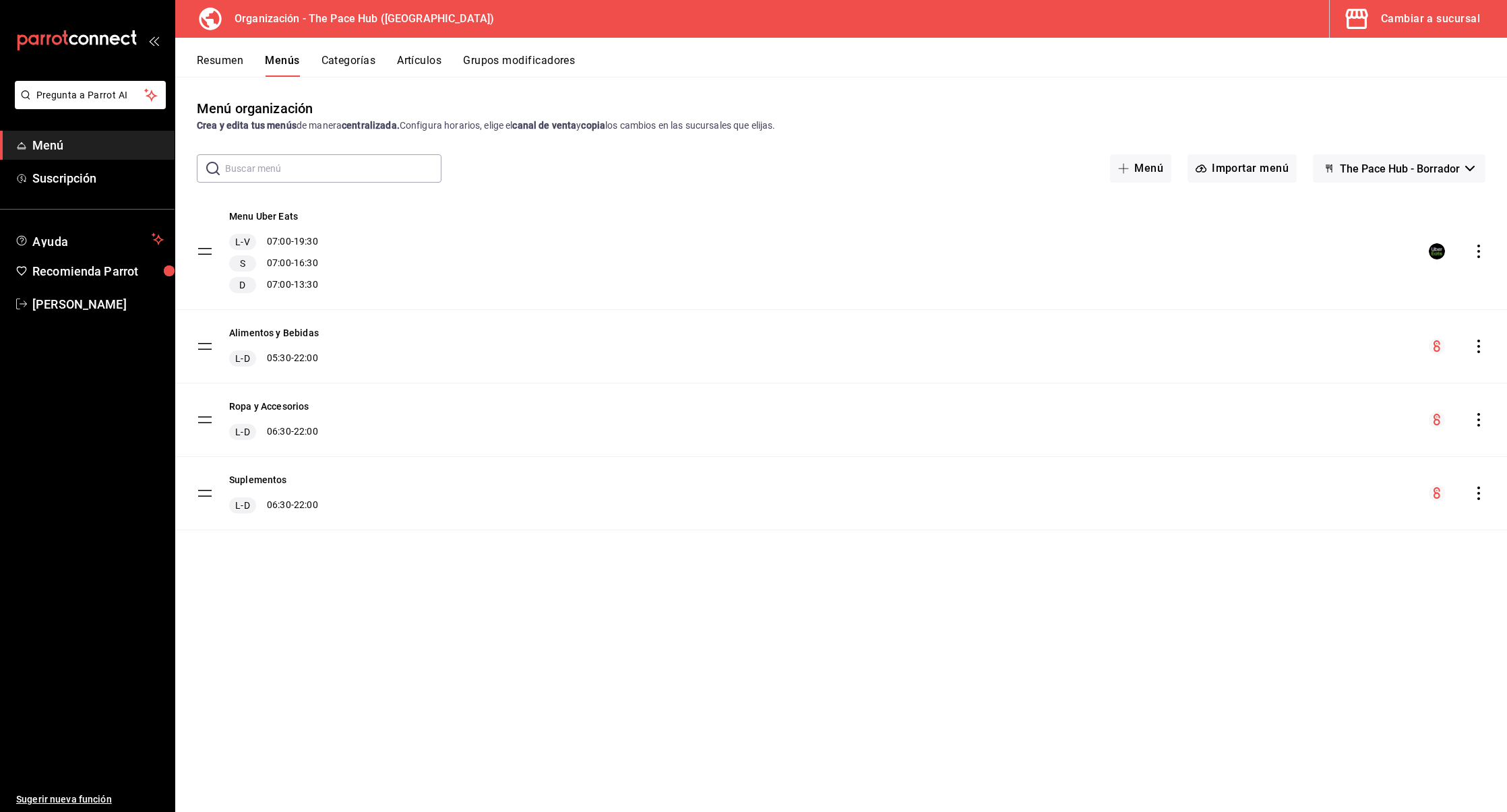
click at [1470, 253] on div "menu-maker-table" at bounding box center [1457, 251] width 56 height 17
click at [1478, 356] on div "Alimentos y Bebidas L-D 05:30 - 22:00" at bounding box center [841, 346] width 1332 height 73
click at [1480, 347] on icon "actions" at bounding box center [1479, 346] width 14 height 14
click at [1339, 441] on li "Copiar en otra sucursal" at bounding box center [1361, 432] width 210 height 28
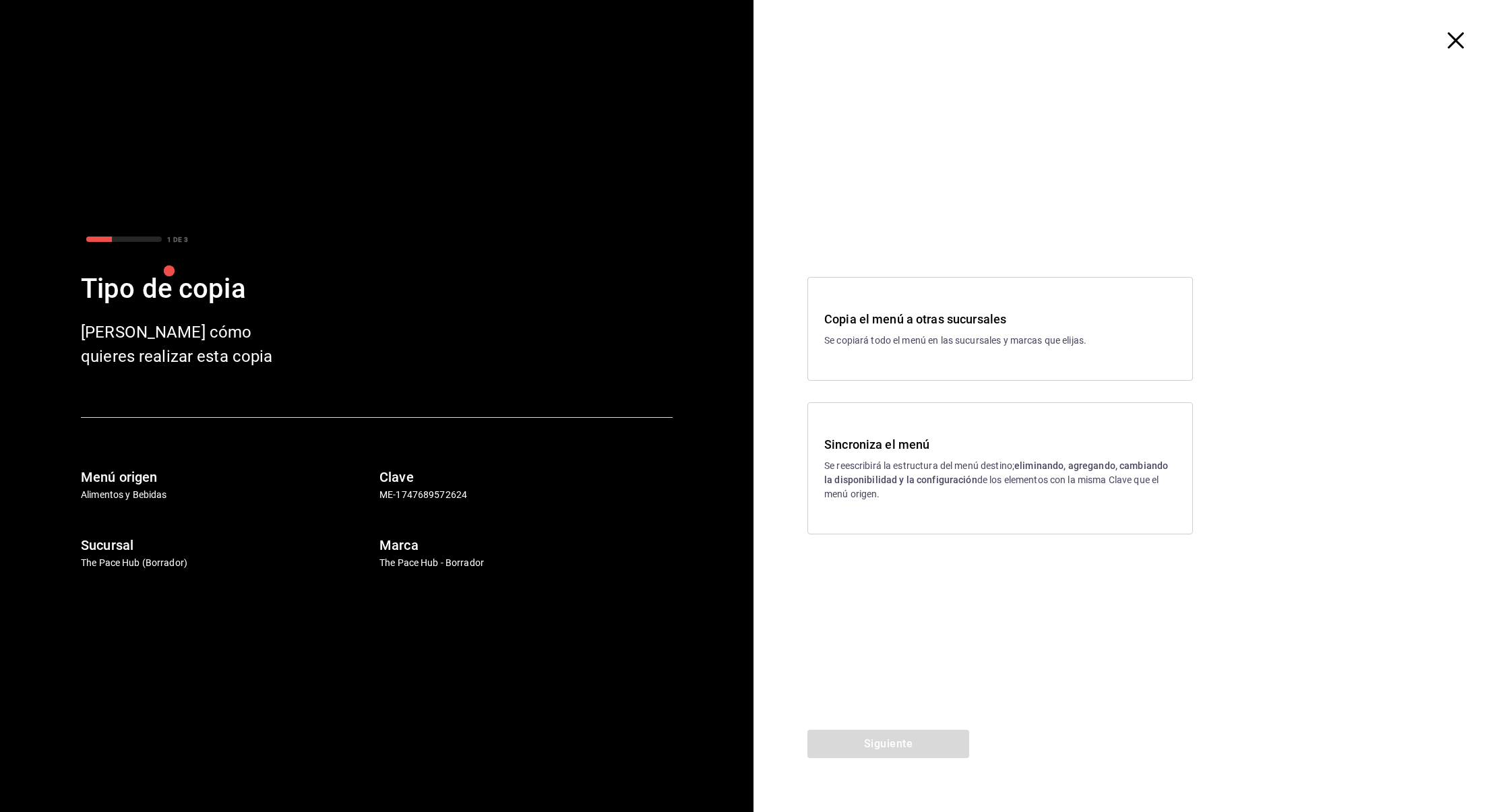
click at [945, 432] on div "Sincroniza el menú Se reescribirá la estructura del menú destino; eliminando, a…" at bounding box center [1001, 468] width 386 height 132
click at [864, 741] on button "Siguiente" at bounding box center [888, 744] width 161 height 29
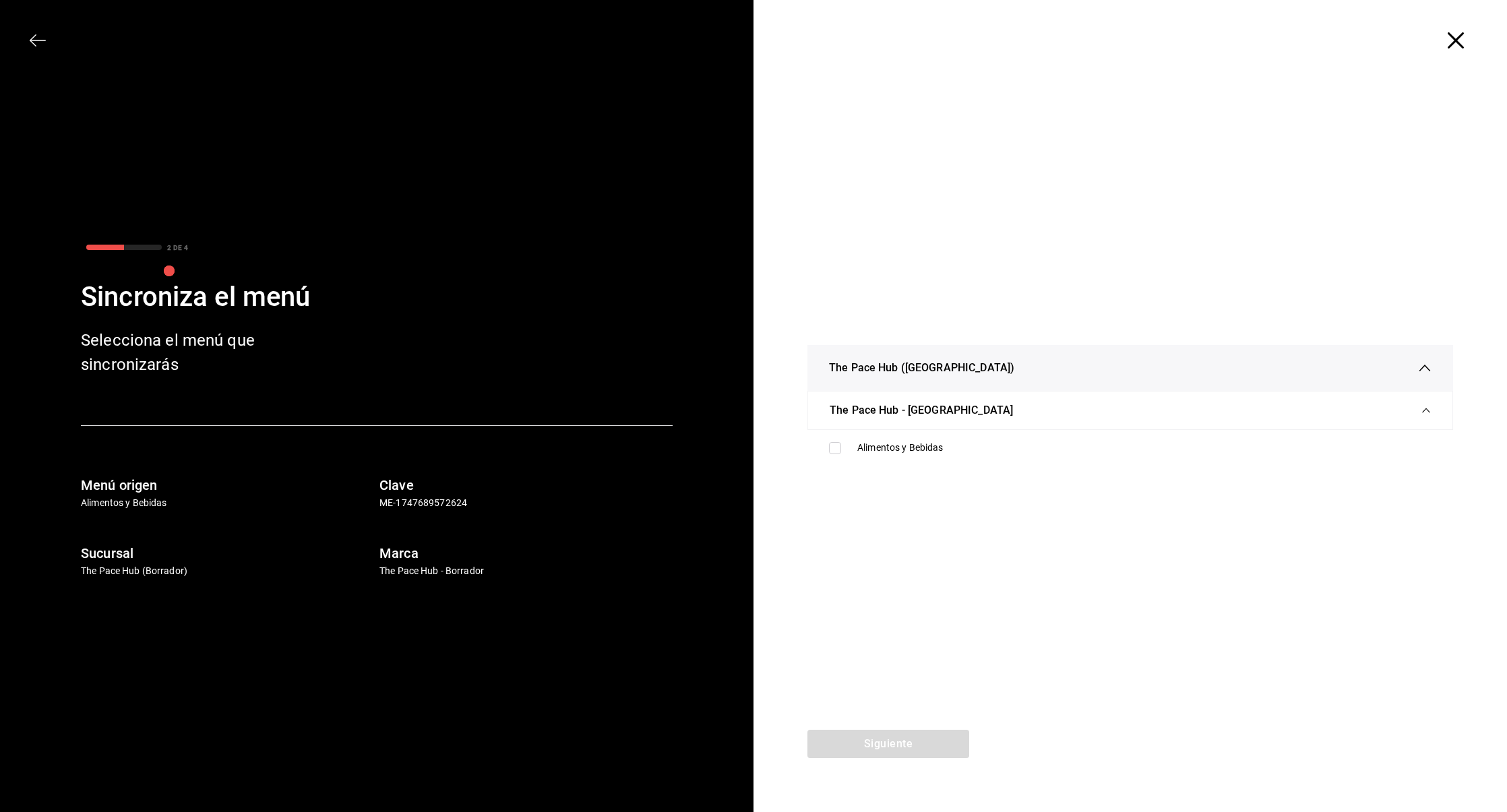
click at [860, 739] on div "Siguiente" at bounding box center [888, 771] width 270 height 83
click at [833, 447] on input "checkbox" at bounding box center [835, 448] width 12 height 12
checkbox input "true"
click at [877, 729] on button "Siguiente" at bounding box center [888, 744] width 161 height 29
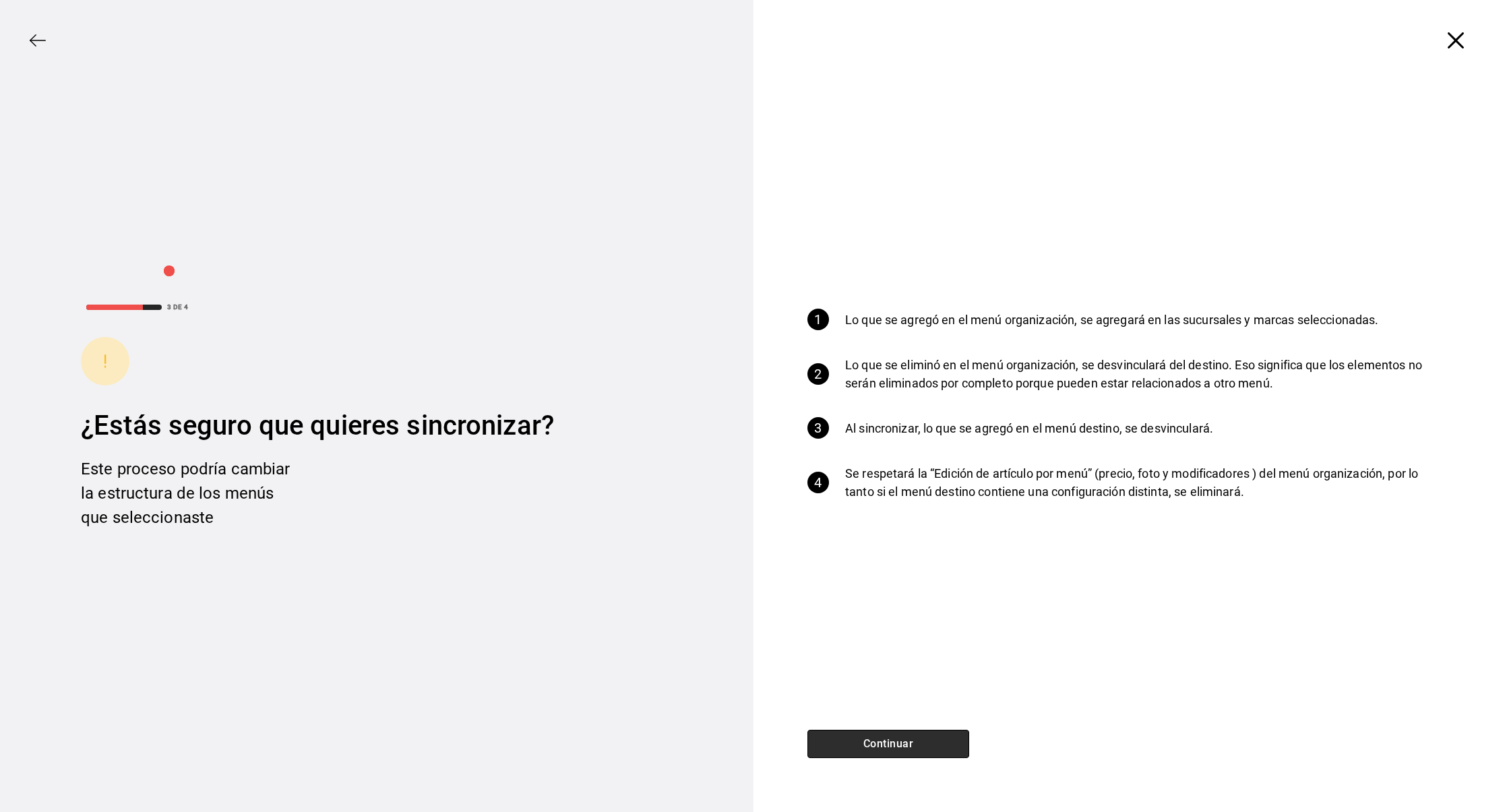
click at [877, 729] on button "Continuar" at bounding box center [888, 744] width 161 height 29
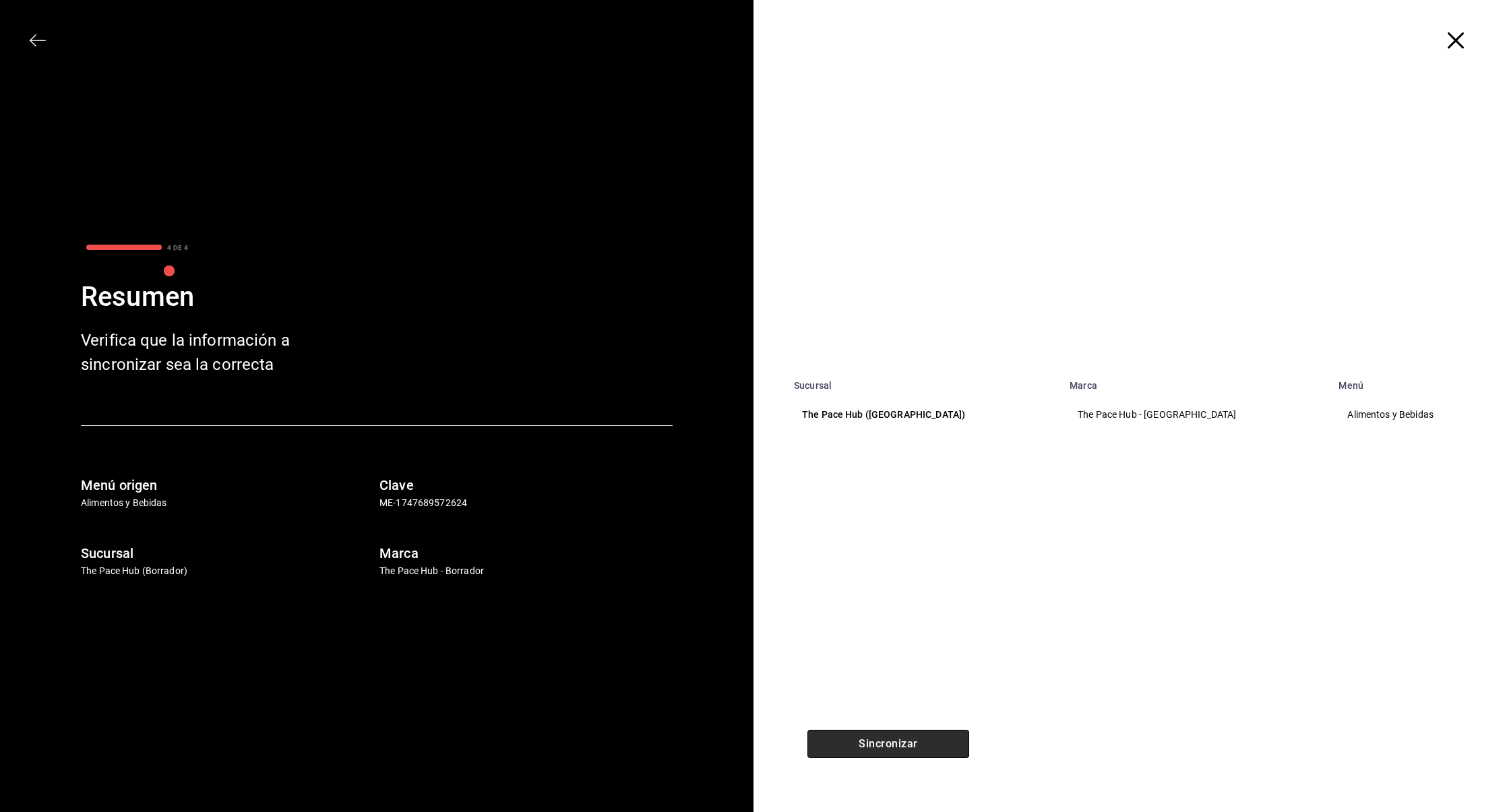
click at [877, 729] on button "Sincronizar" at bounding box center [888, 744] width 161 height 29
